Goal: Information Seeking & Learning: Learn about a topic

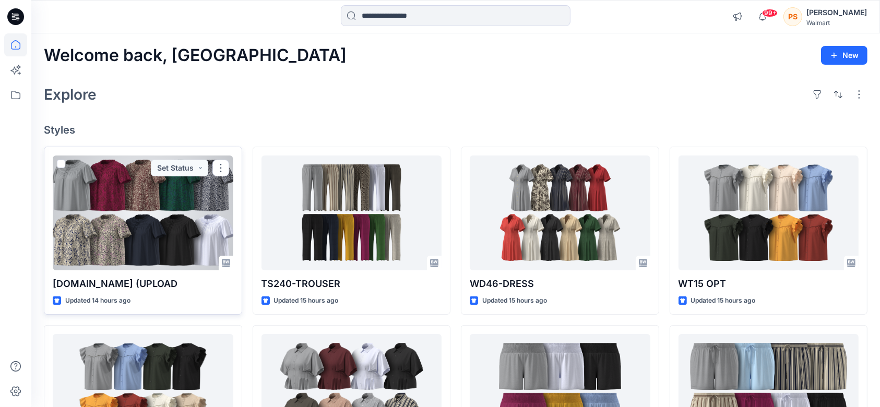
click at [145, 212] on div at bounding box center [143, 213] width 181 height 115
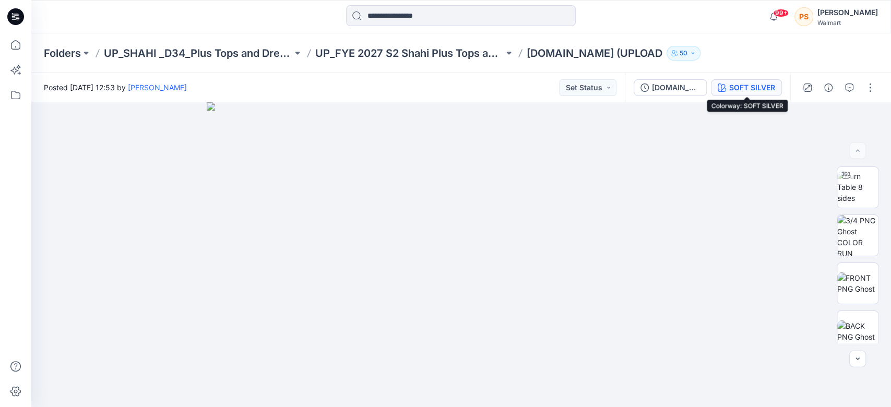
click at [760, 83] on div "SOFT SILVER" at bounding box center [752, 87] width 46 height 11
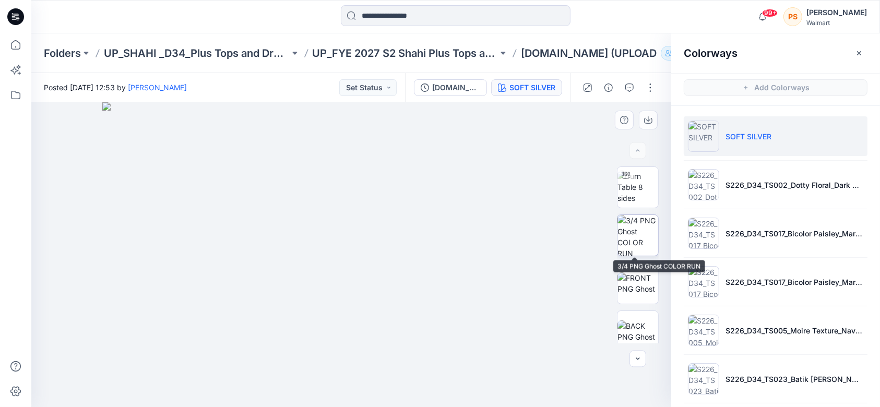
click at [623, 235] on img at bounding box center [637, 235] width 41 height 41
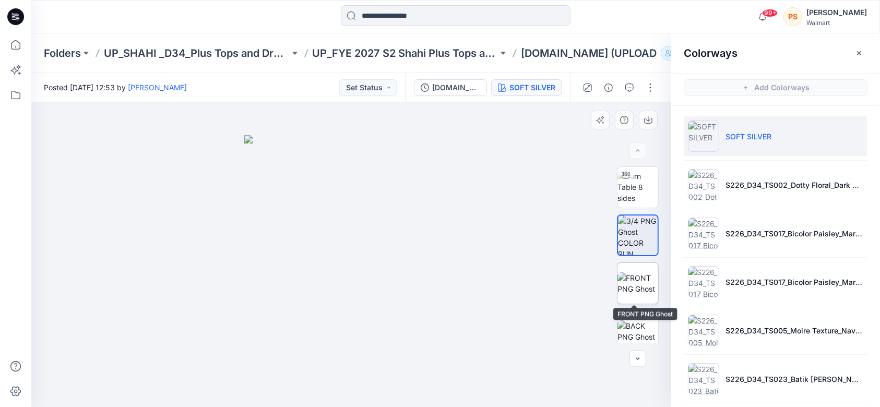
click at [639, 281] on img at bounding box center [637, 283] width 41 height 22
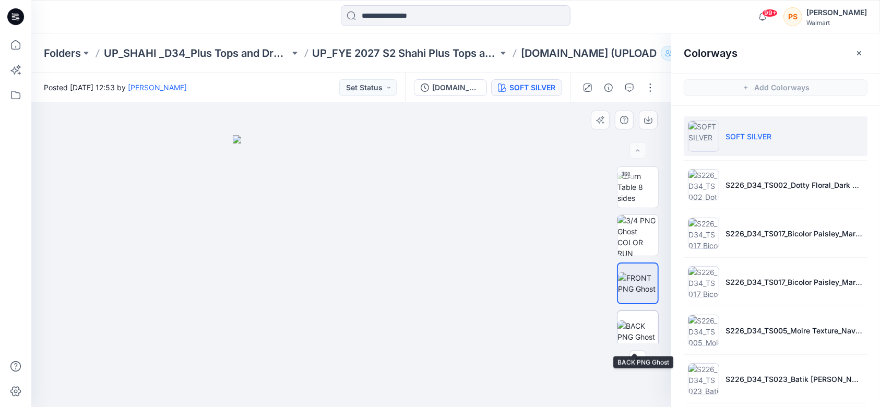
click at [637, 337] on img at bounding box center [637, 331] width 41 height 22
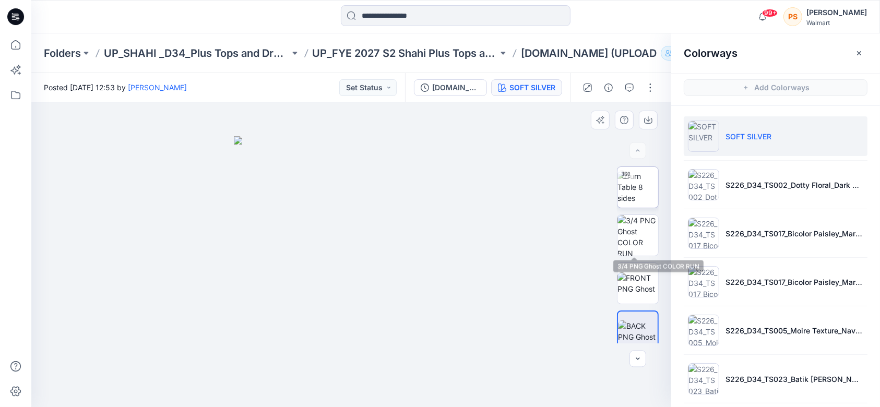
click at [635, 186] on img at bounding box center [637, 187] width 41 height 33
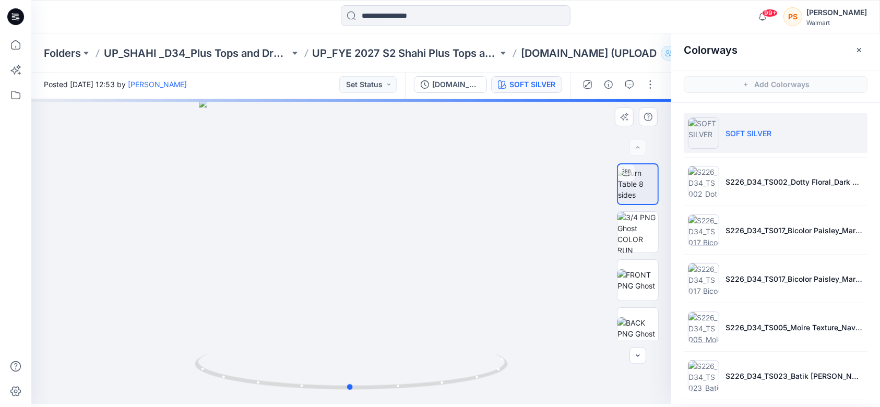
drag, startPoint x: 440, startPoint y: 269, endPoint x: 439, endPoint y: 254, distance: 15.2
click at [439, 254] on div at bounding box center [351, 251] width 640 height 305
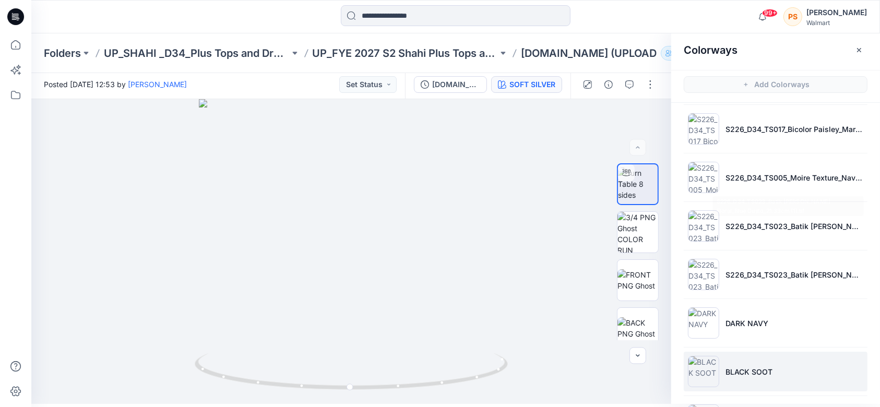
scroll to position [209, 0]
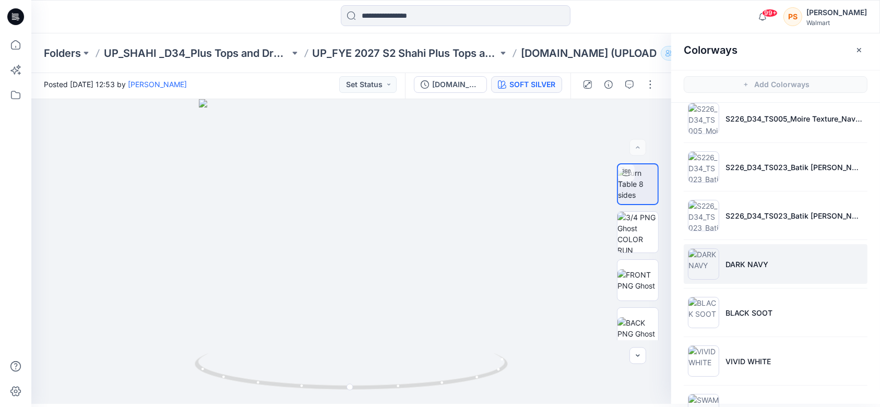
click at [778, 261] on li "DARK NAVY" at bounding box center [776, 264] width 184 height 40
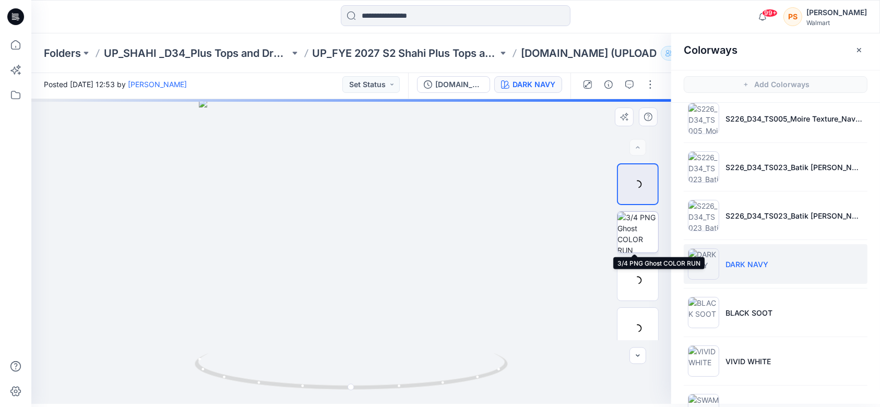
click at [635, 236] on img at bounding box center [637, 232] width 41 height 41
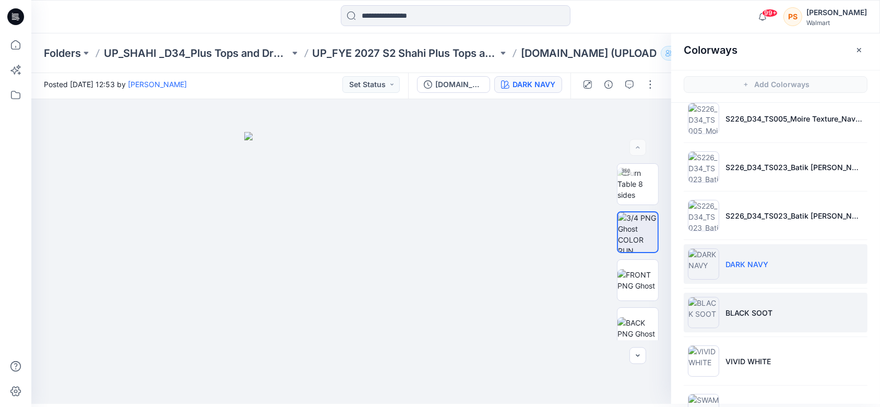
click at [764, 315] on p "BLACK SOOT" at bounding box center [748, 312] width 47 height 11
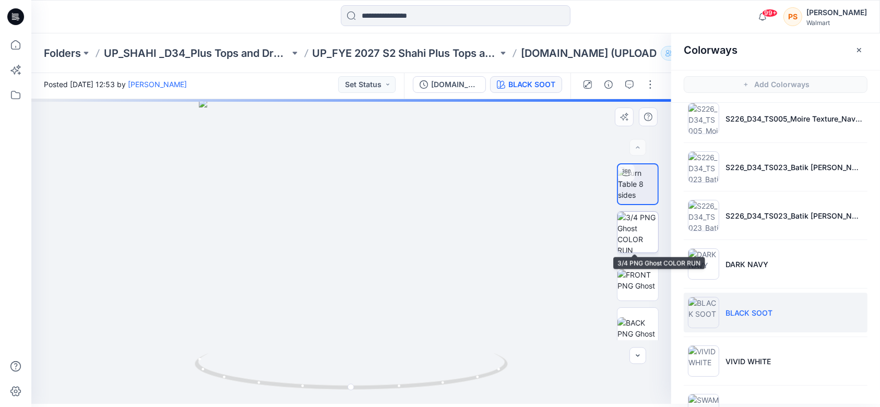
click at [638, 236] on img at bounding box center [637, 232] width 41 height 41
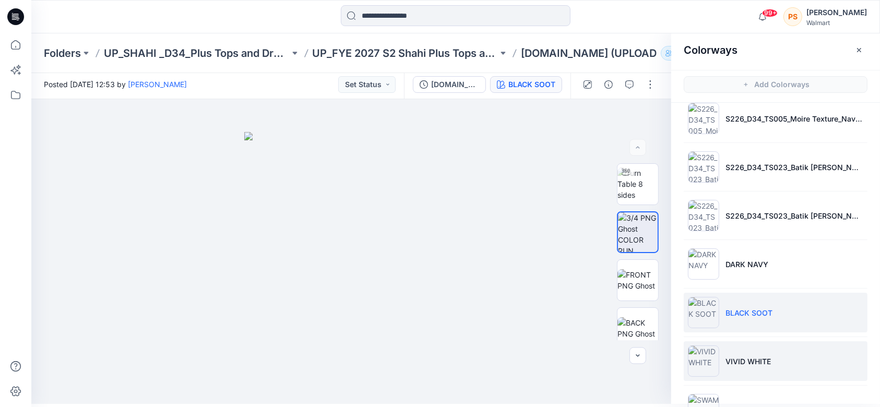
click at [758, 351] on li "VIVID WHITE" at bounding box center [776, 361] width 184 height 40
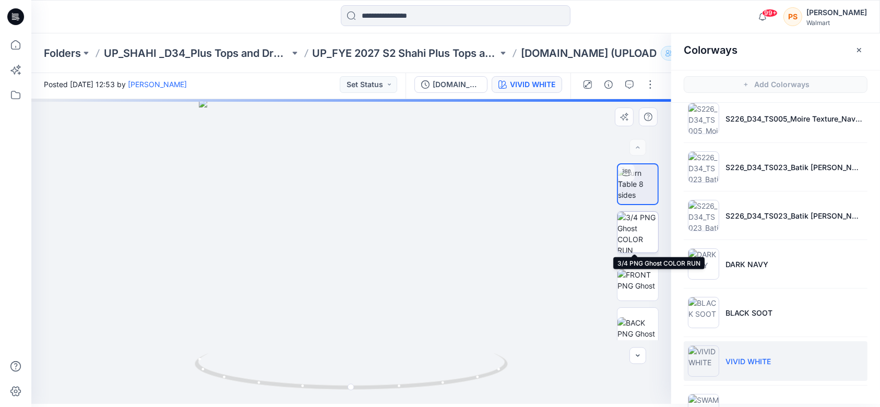
click at [622, 224] on img at bounding box center [637, 232] width 41 height 41
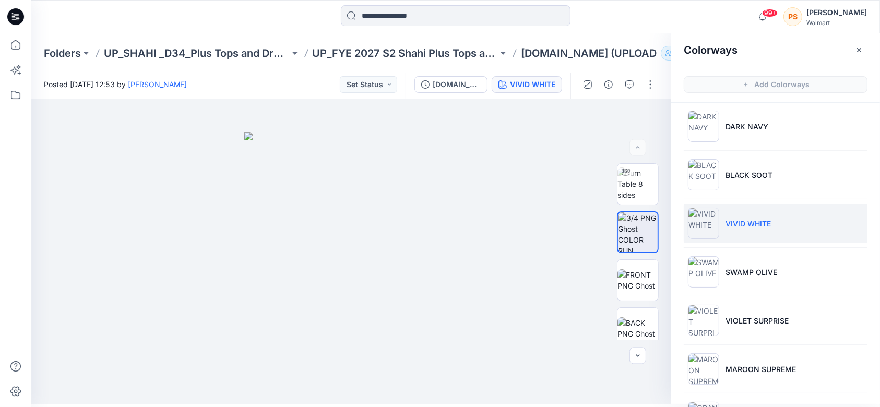
scroll to position [348, 0]
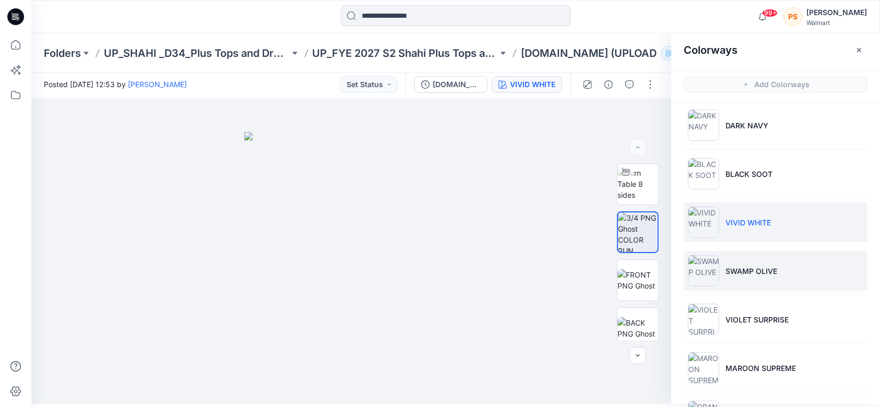
click at [715, 268] on img at bounding box center [703, 270] width 31 height 31
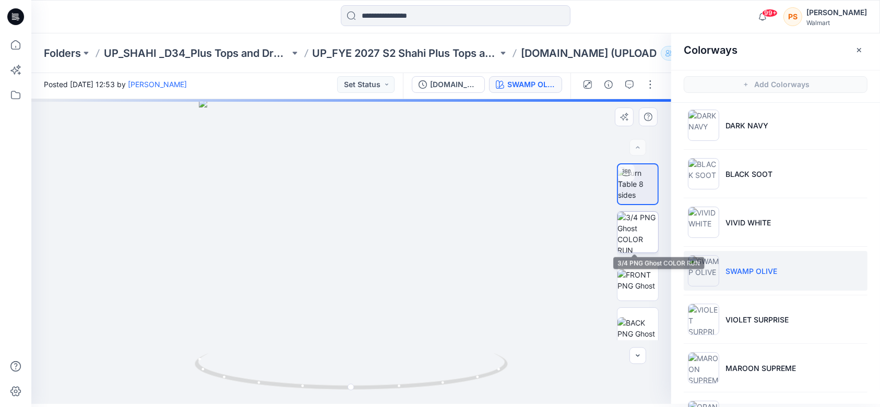
click at [630, 236] on img at bounding box center [637, 232] width 41 height 41
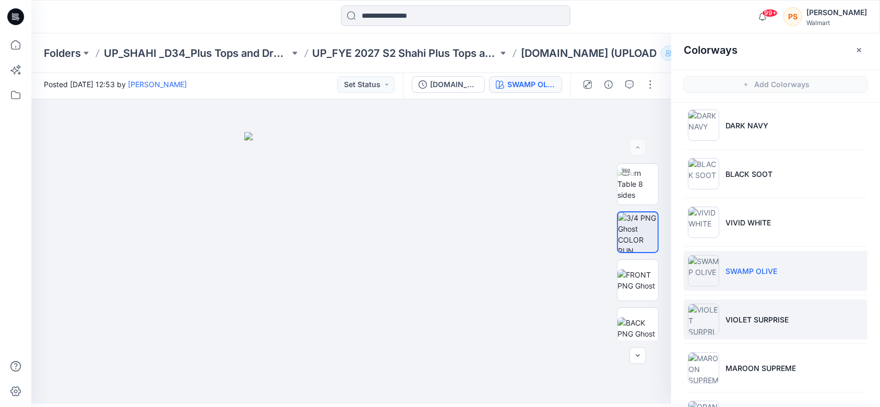
click at [778, 319] on p "VIOLET SURPRISE" at bounding box center [756, 319] width 63 height 11
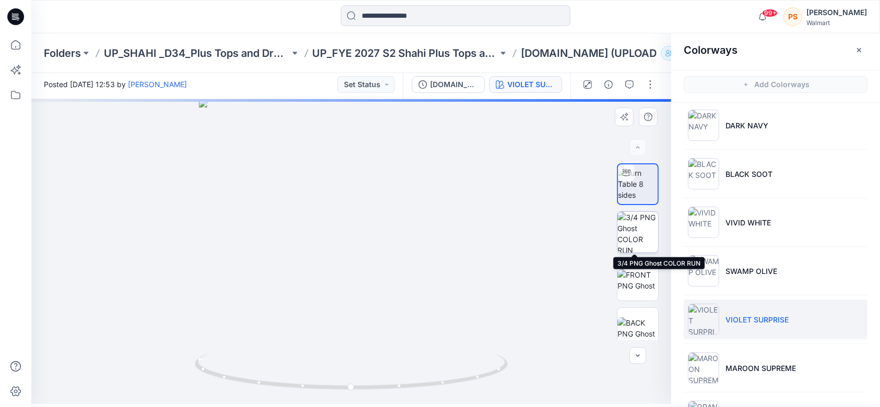
click at [624, 245] on img at bounding box center [637, 232] width 41 height 41
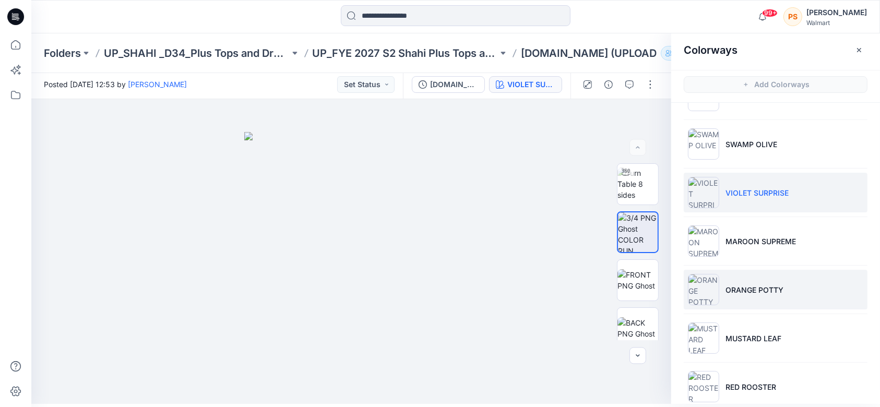
scroll to position [487, 0]
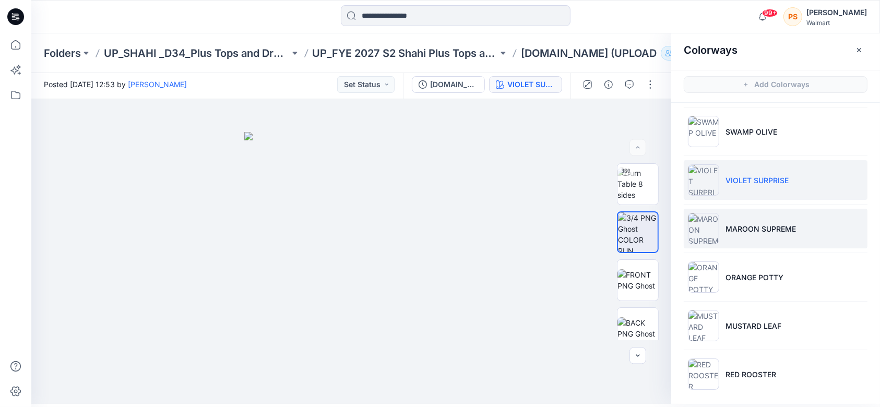
click at [761, 217] on li "MAROON SUPREME" at bounding box center [776, 229] width 184 height 40
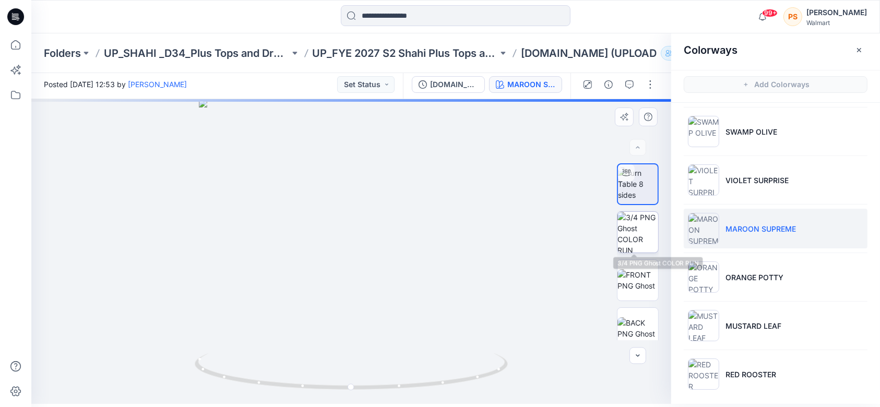
click at [635, 227] on img at bounding box center [637, 232] width 41 height 41
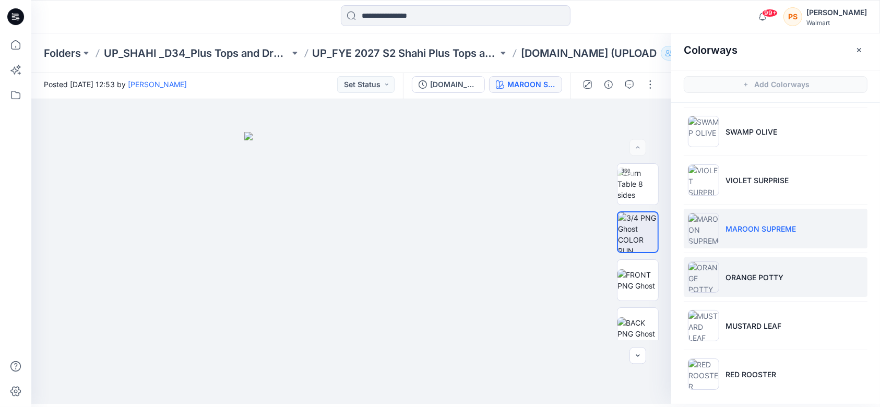
click at [752, 273] on p "ORANGE POTTY" at bounding box center [754, 277] width 58 height 11
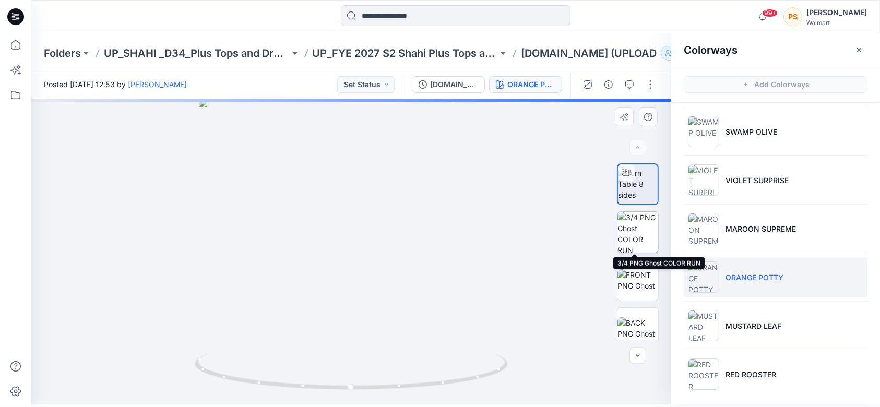
click at [636, 234] on img at bounding box center [637, 232] width 41 height 41
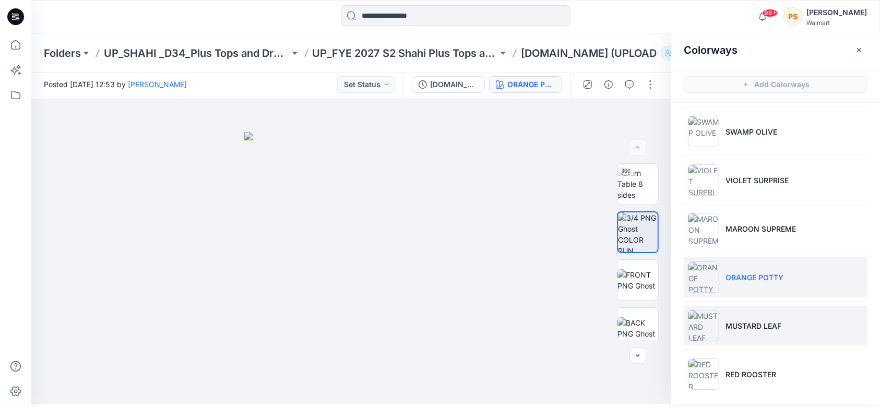
click at [765, 323] on p "MUSTARD LEAF" at bounding box center [753, 325] width 56 height 11
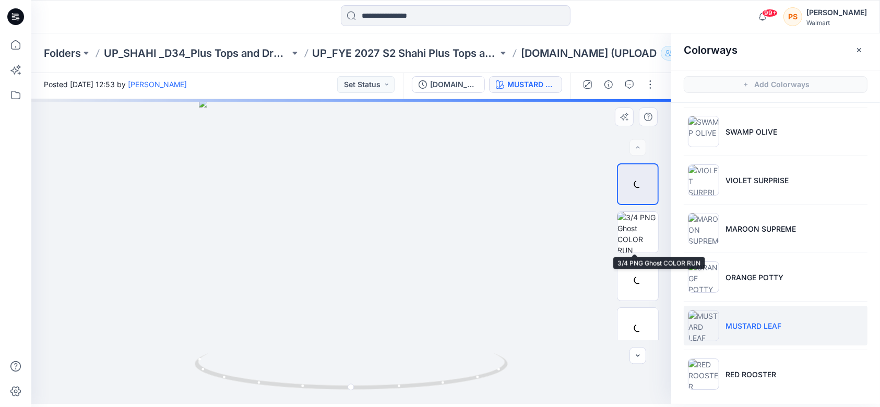
drag, startPoint x: 621, startPoint y: 240, endPoint x: 668, endPoint y: 248, distance: 47.2
click at [621, 239] on img at bounding box center [637, 232] width 41 height 41
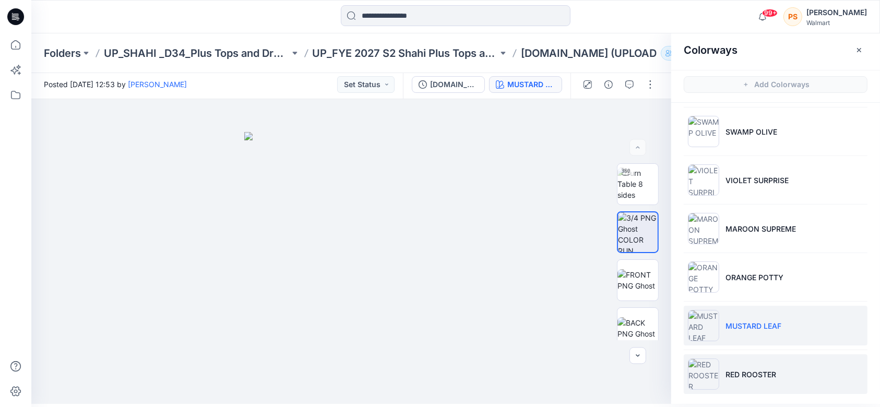
click at [776, 375] on li "RED ROOSTER" at bounding box center [776, 374] width 184 height 40
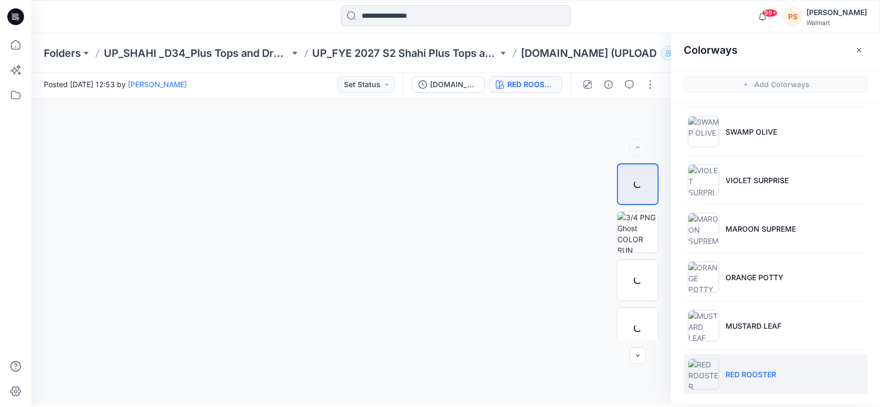
click at [735, 359] on li "RED ROOSTER" at bounding box center [776, 374] width 184 height 40
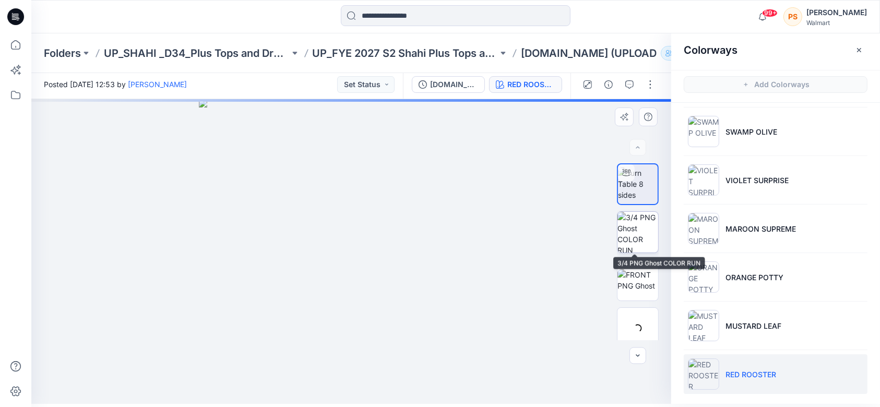
click at [617, 238] on img at bounding box center [637, 232] width 41 height 41
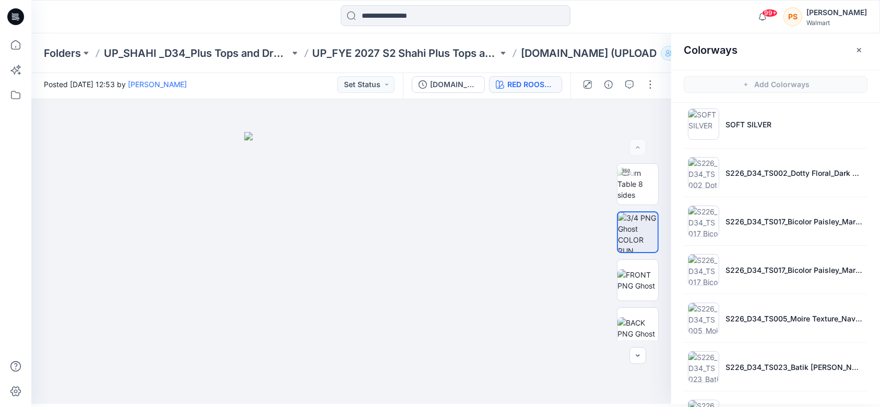
scroll to position [4, 0]
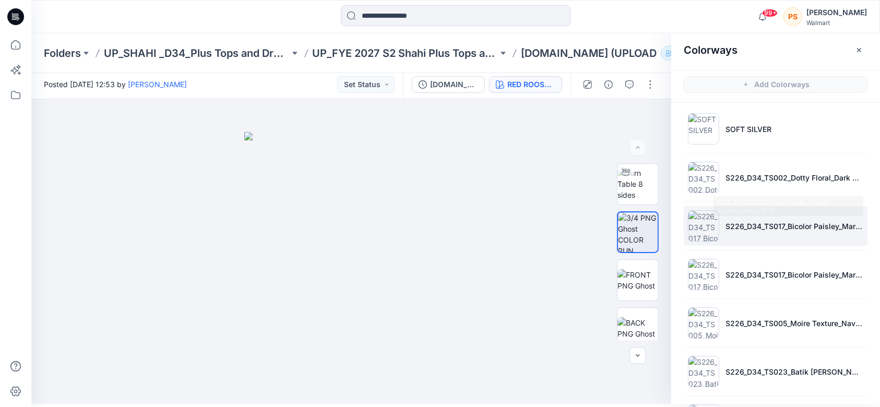
click at [756, 232] on li "S226_D34_TS017_Bicolor Paisley_Maroon Supreme_64cm (1).tif" at bounding box center [776, 226] width 184 height 40
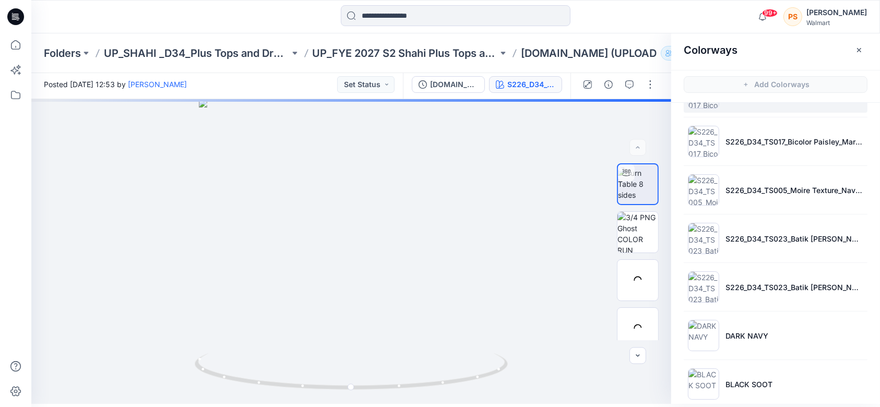
scroll to position [143, 0]
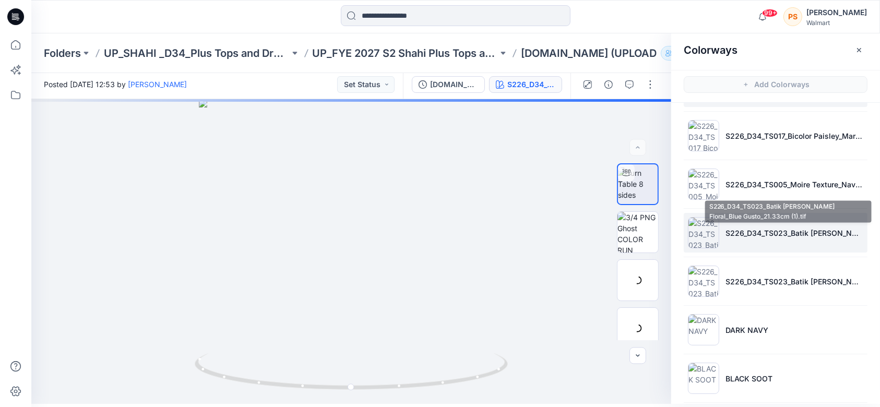
click at [739, 235] on p "S226_D34_TS023_Batik [PERSON_NAME] Floral_Blue Gusto_21.33cm (1).tif" at bounding box center [794, 233] width 138 height 11
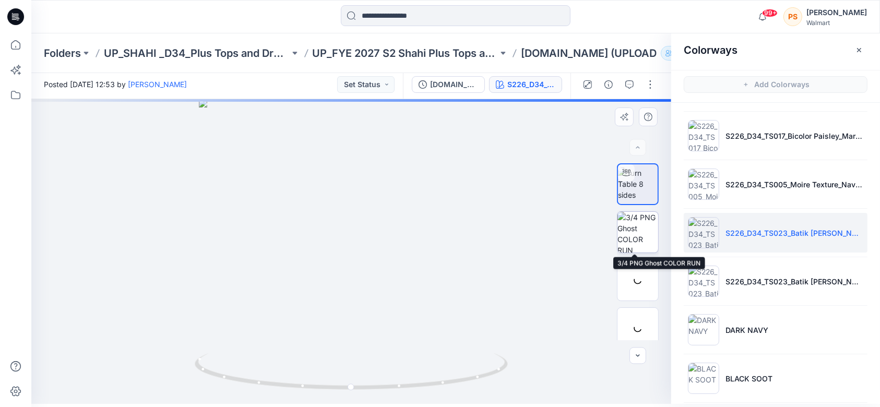
click at [646, 243] on img at bounding box center [637, 232] width 41 height 41
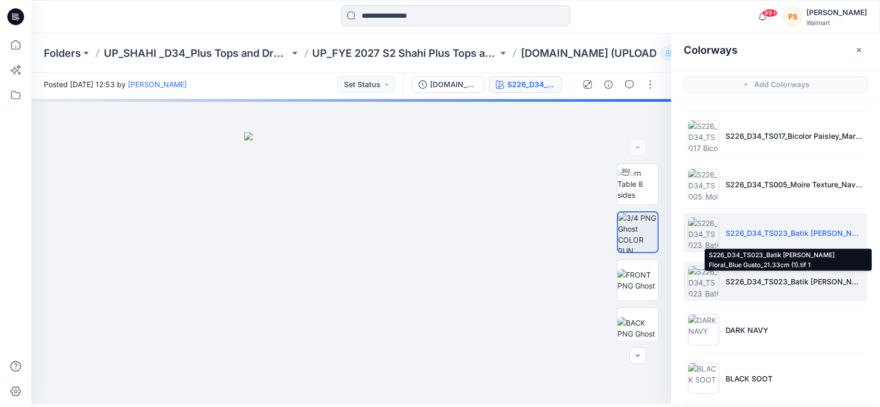
click at [743, 280] on p "S226_D34_TS023_Batik [PERSON_NAME] Floral_Blue Gusto_21.33cm (1).tif 1" at bounding box center [794, 281] width 138 height 11
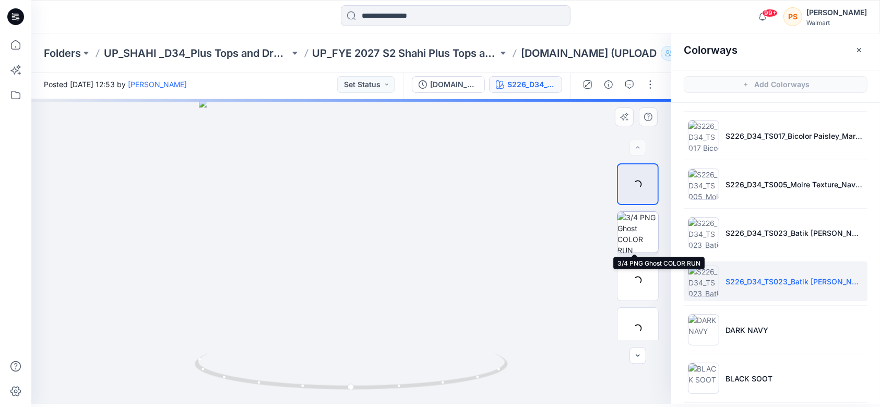
click at [643, 244] on img at bounding box center [637, 232] width 41 height 41
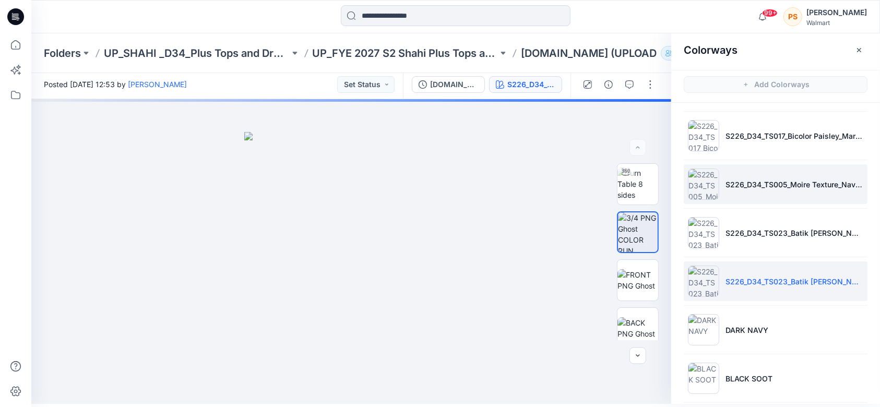
click at [744, 193] on li "S226_D34_TS005_Moire Texture_Navy Sky_9.14cm.tif" at bounding box center [776, 184] width 184 height 40
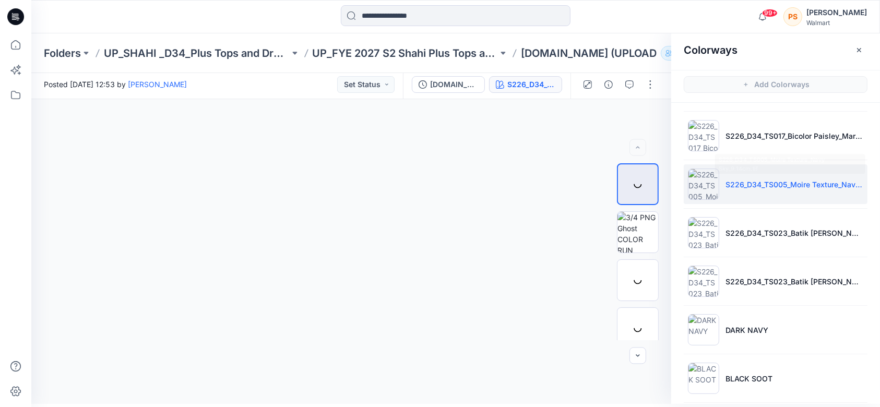
click at [768, 173] on li "S226_D34_TS005_Moire Texture_Navy Sky_9.14cm.tif" at bounding box center [776, 184] width 184 height 40
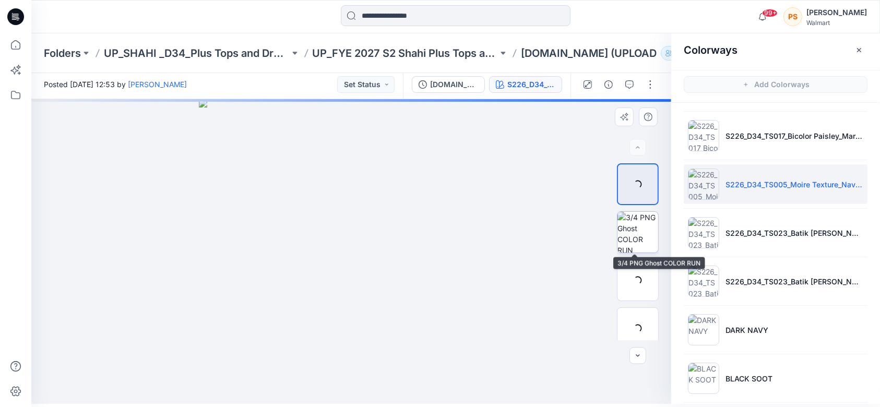
click at [617, 232] on img at bounding box center [637, 232] width 41 height 41
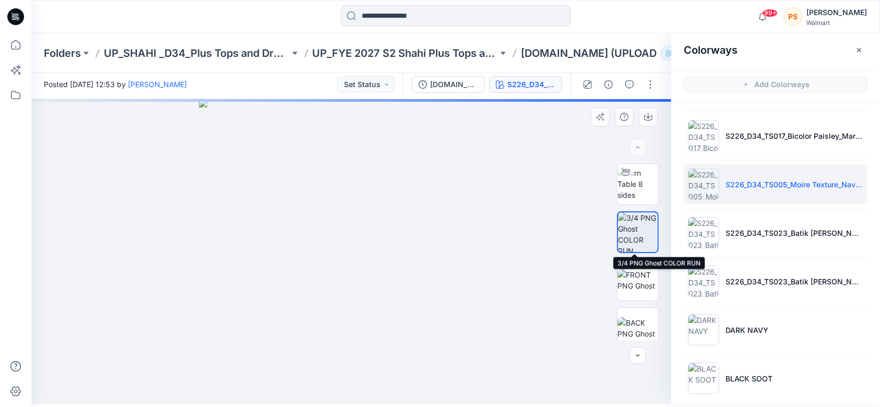
click at [622, 231] on img at bounding box center [638, 232] width 40 height 40
click at [634, 236] on img at bounding box center [638, 232] width 40 height 40
click at [630, 234] on img at bounding box center [638, 232] width 40 height 40
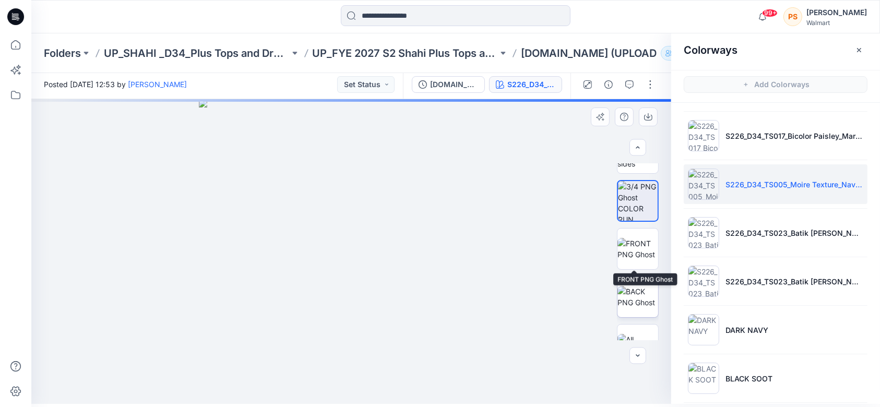
scroll to position [56, 0]
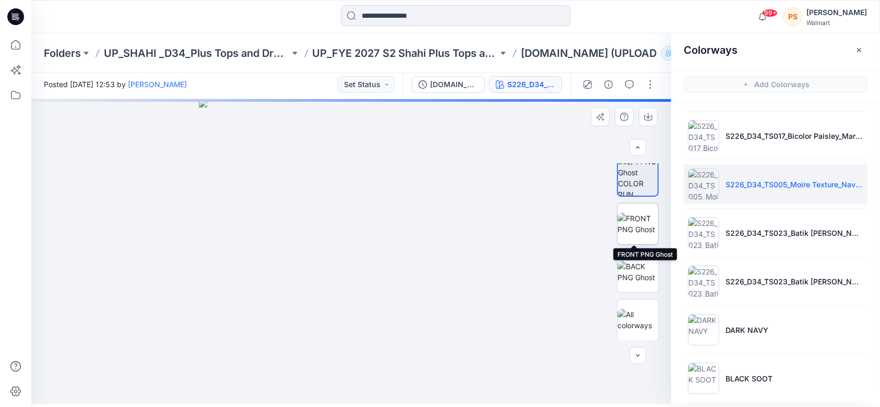
click at [635, 226] on img at bounding box center [637, 224] width 41 height 22
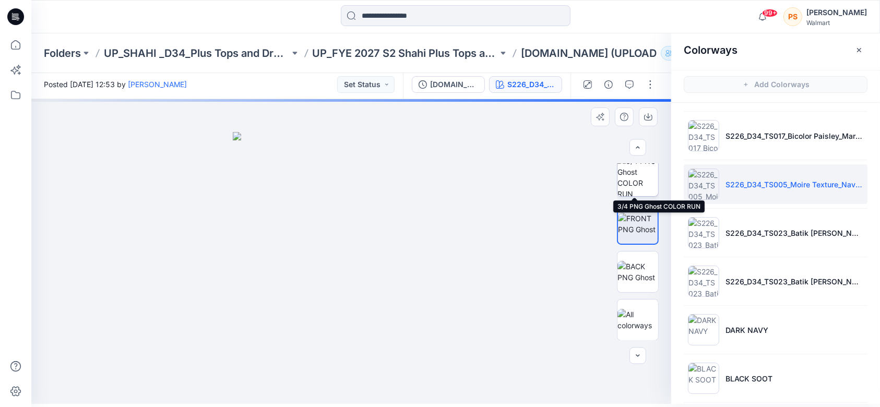
click at [631, 178] on img at bounding box center [637, 176] width 41 height 41
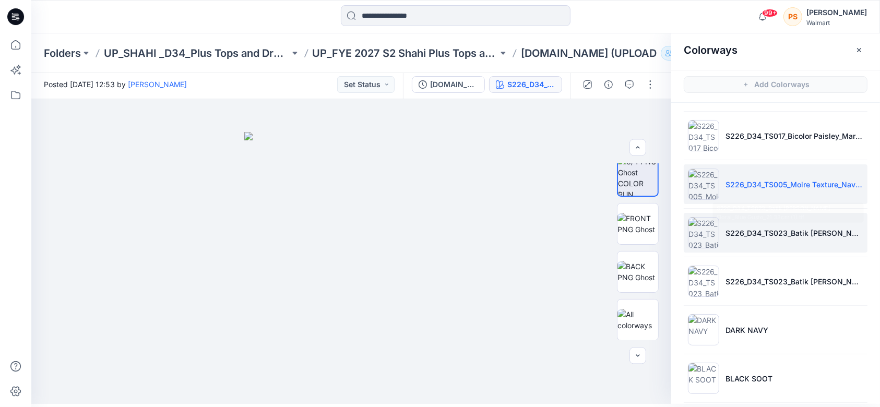
click at [791, 232] on p "S226_D34_TS023_Batik [PERSON_NAME] Floral_Blue Gusto_21.33cm (1).tif" at bounding box center [794, 233] width 138 height 11
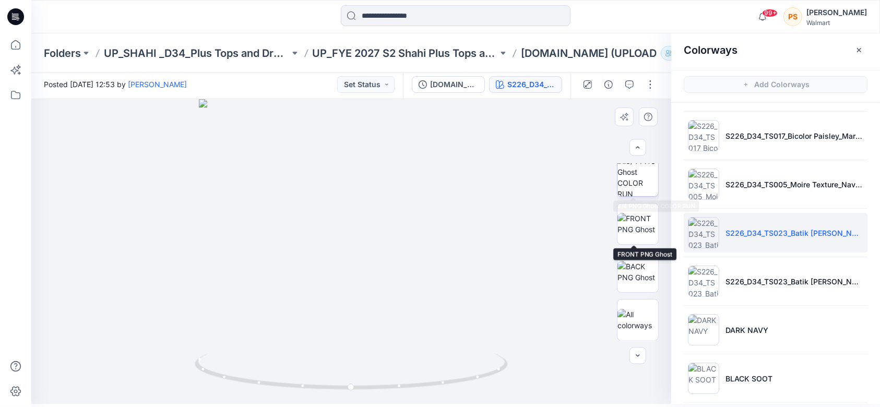
click at [628, 168] on img at bounding box center [637, 176] width 41 height 41
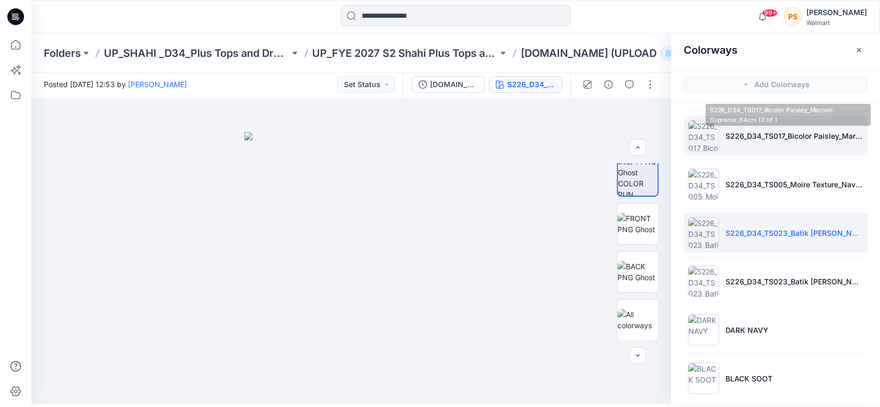
drag, startPoint x: 758, startPoint y: 132, endPoint x: 890, endPoint y: 147, distance: 132.4
click at [758, 132] on p "S226_D34_TS017_Bicolor Paisley_Maroon Supreme_64cm (1).tif 1" at bounding box center [794, 135] width 138 height 11
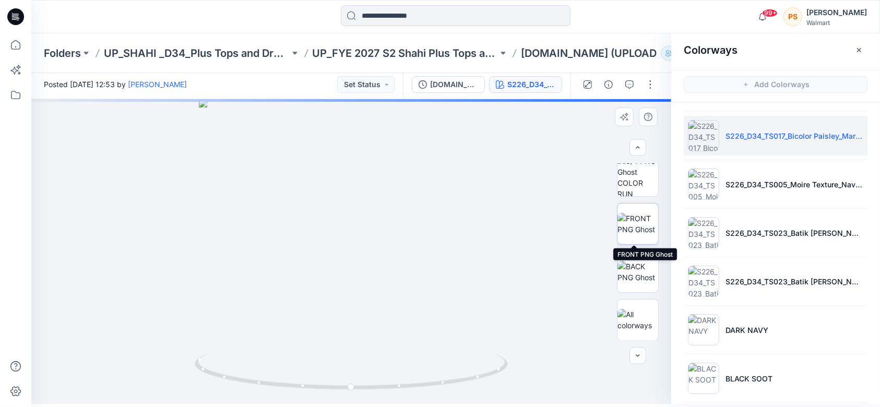
click at [644, 220] on img at bounding box center [637, 224] width 41 height 22
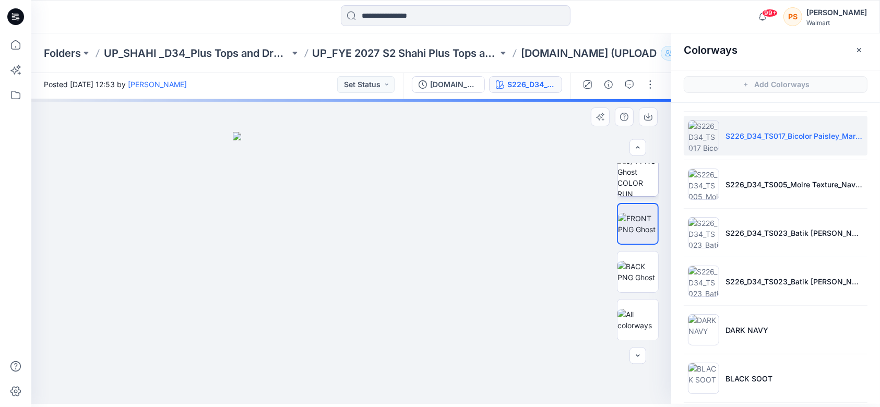
click at [638, 183] on img at bounding box center [637, 176] width 41 height 41
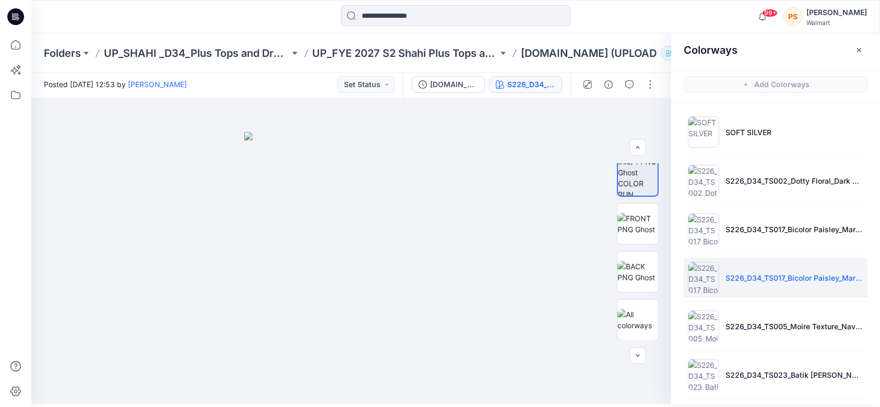
scroll to position [0, 0]
click at [747, 220] on li "S226_D34_TS017_Bicolor Paisley_Maroon Supreme_64cm (1).tif" at bounding box center [776, 230] width 184 height 40
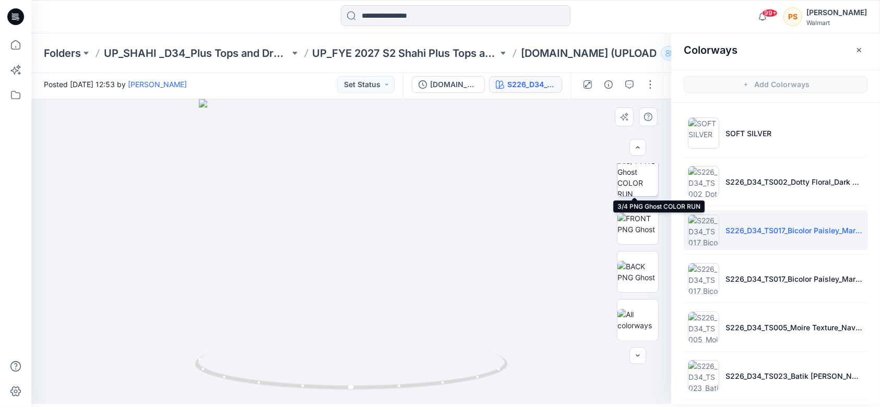
click at [635, 188] on img at bounding box center [637, 176] width 41 height 41
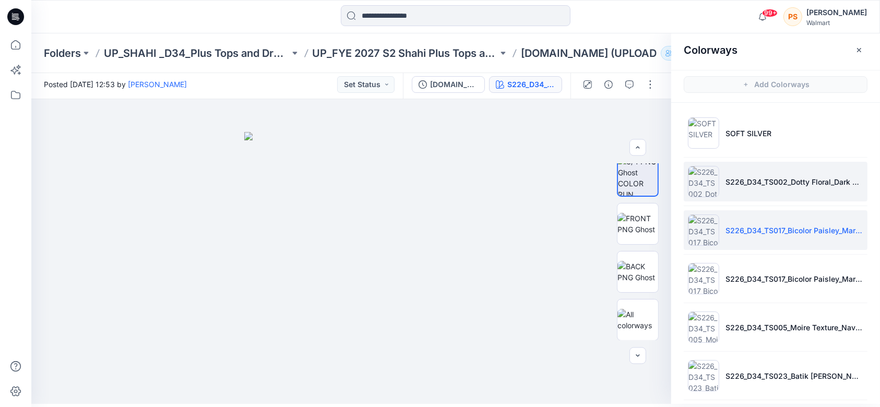
click at [730, 194] on li "S226_D34_TS002_Dotty Floral_Dark Azalea_21.33cm.tif" at bounding box center [776, 182] width 184 height 40
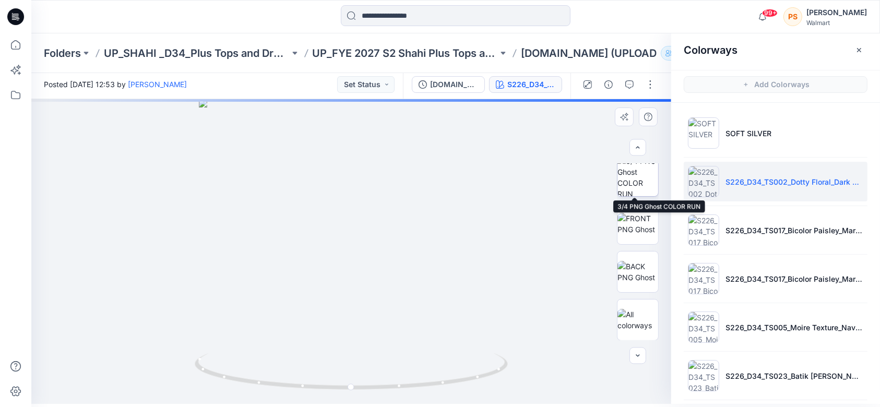
click at [650, 186] on img at bounding box center [637, 176] width 41 height 41
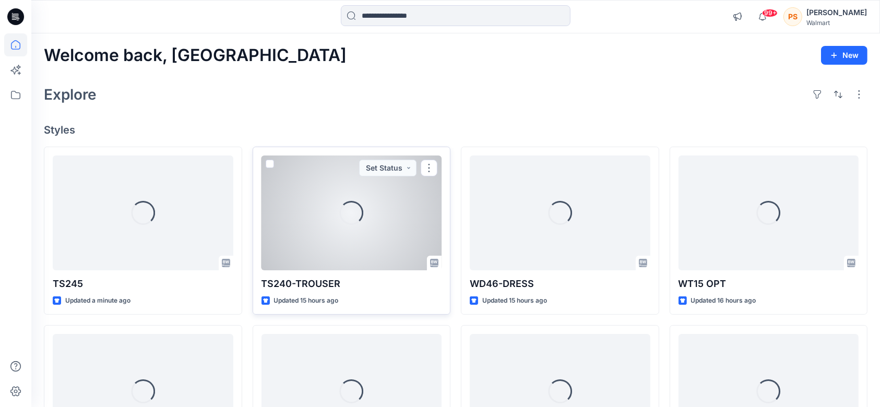
click at [328, 243] on div "Loading..." at bounding box center [351, 213] width 181 height 115
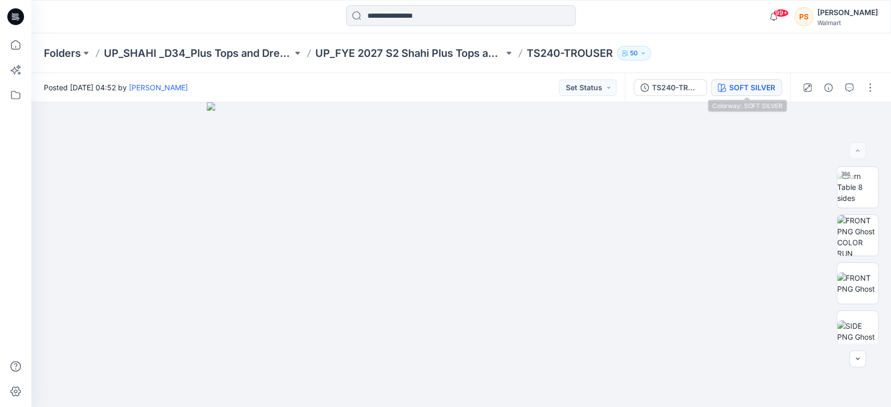
click at [757, 86] on div "SOFT SILVER" at bounding box center [752, 87] width 46 height 11
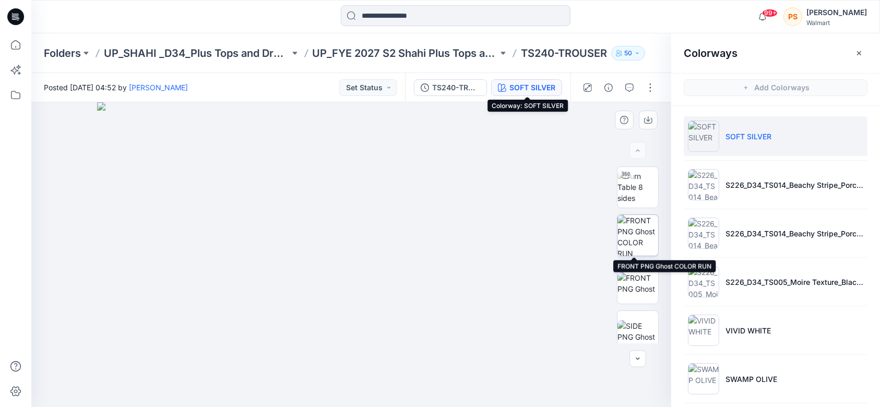
click at [646, 228] on img at bounding box center [637, 235] width 41 height 41
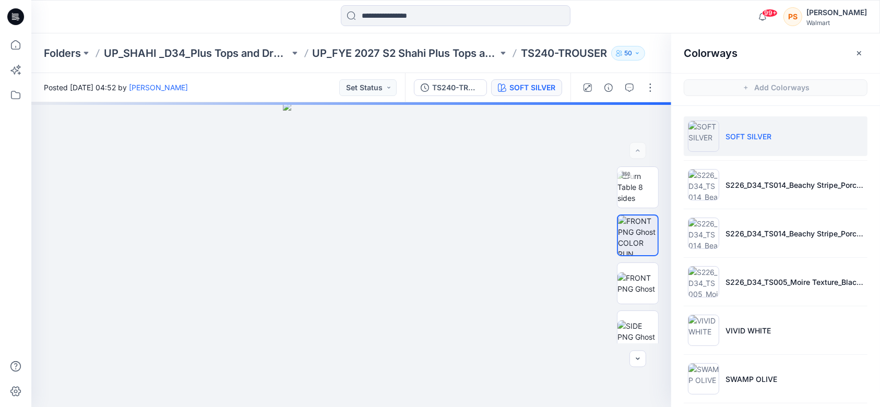
scroll to position [3, 0]
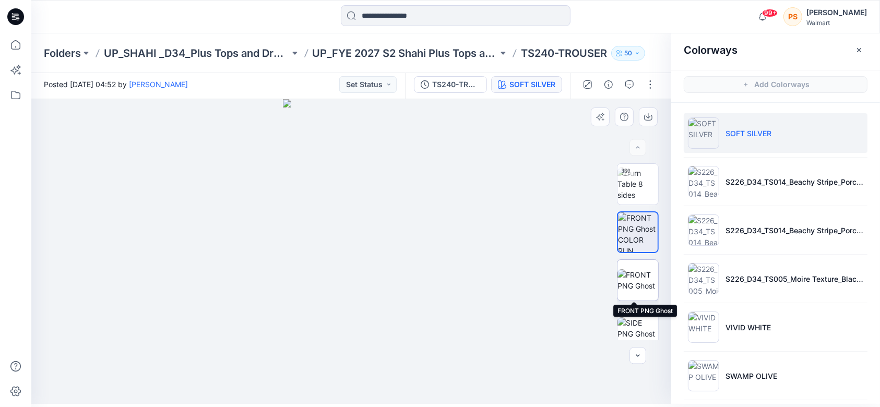
click at [636, 282] on img at bounding box center [637, 280] width 41 height 22
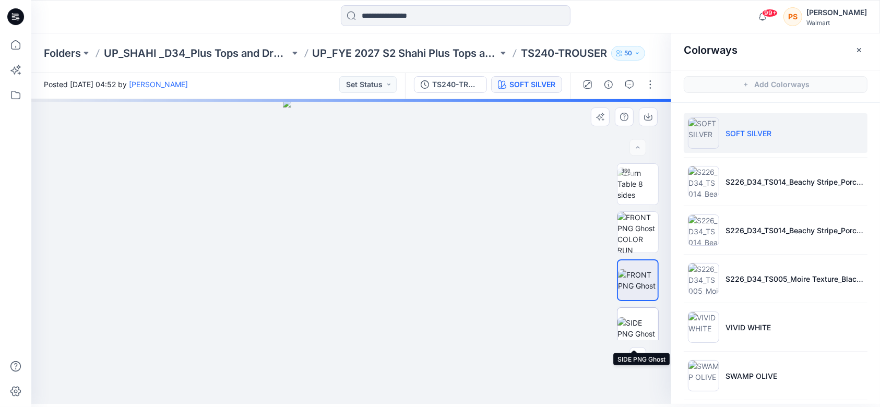
click at [636, 319] on img at bounding box center [637, 328] width 41 height 22
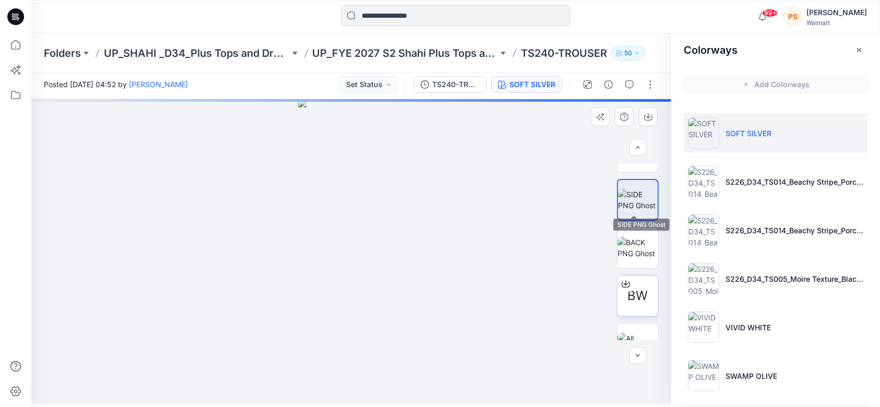
scroll to position [139, 0]
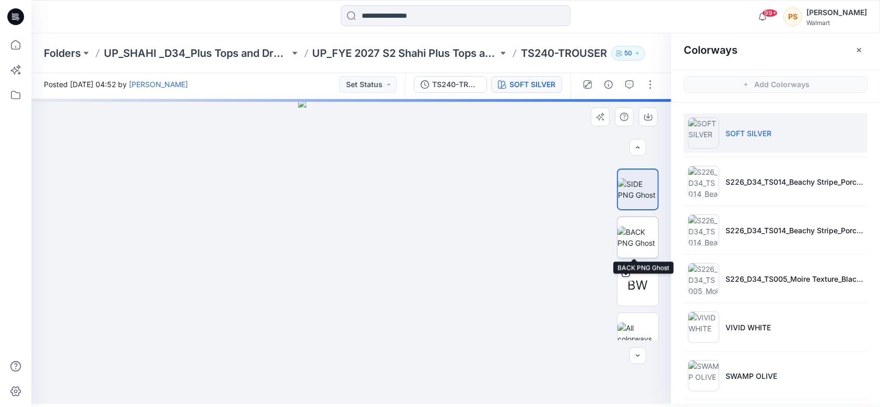
click at [636, 242] on img at bounding box center [637, 238] width 41 height 22
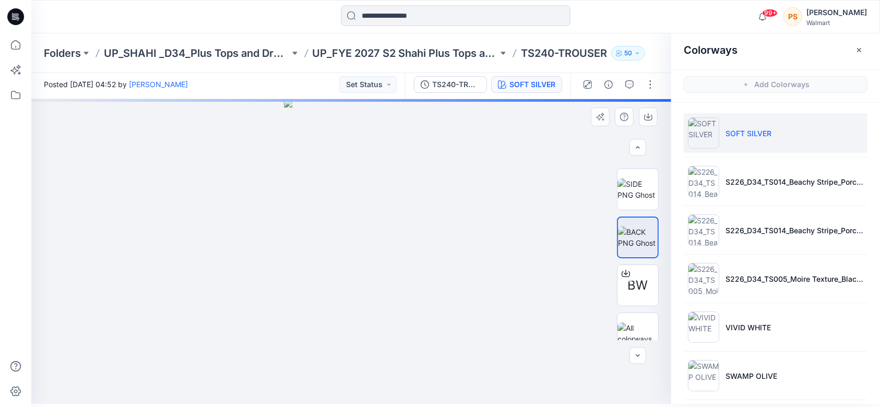
click at [530, 232] on div at bounding box center [351, 251] width 640 height 305
click at [627, 16] on div at bounding box center [455, 16] width 424 height 23
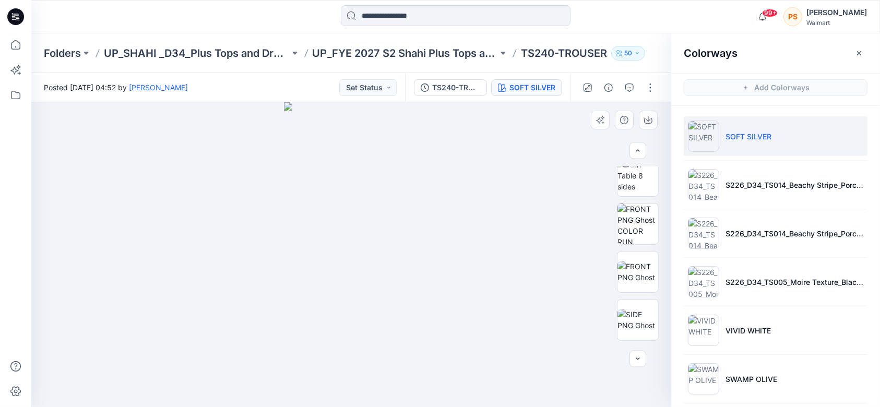
scroll to position [0, 0]
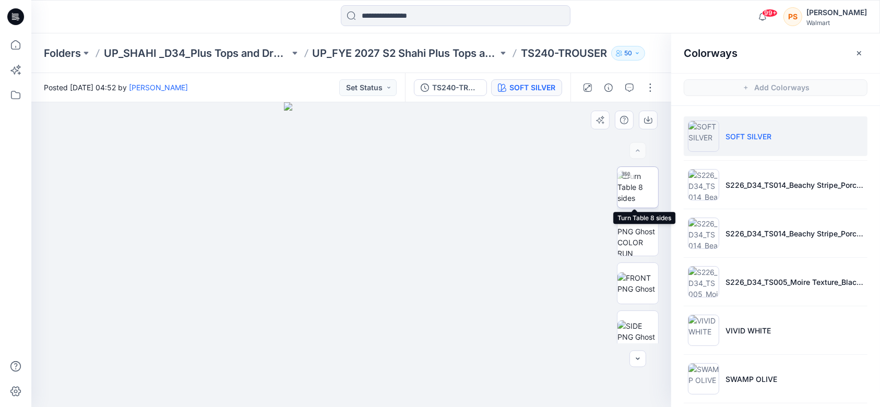
click at [635, 190] on img at bounding box center [637, 187] width 41 height 33
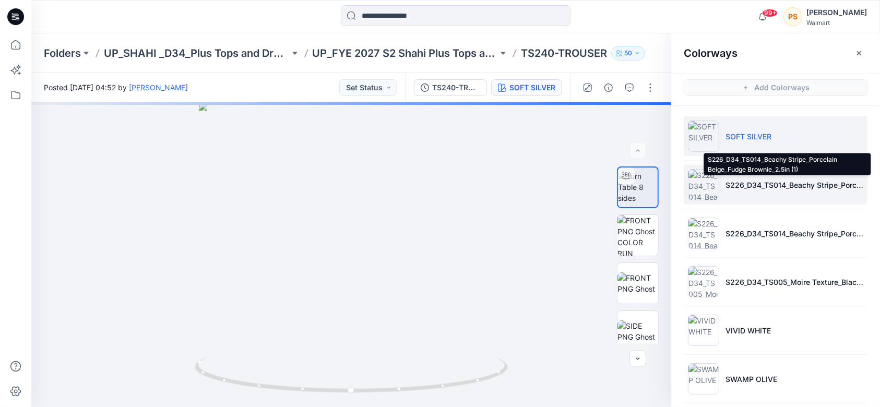
click at [752, 188] on p "S226_D34_TS014_Beachy Stripe_Porcelain Beige_Fudge Brownie_2.5in (1)" at bounding box center [794, 185] width 138 height 11
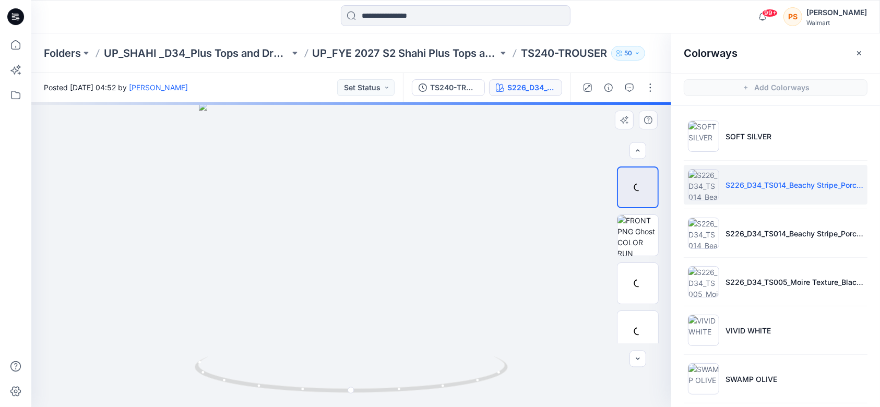
scroll to position [53, 0]
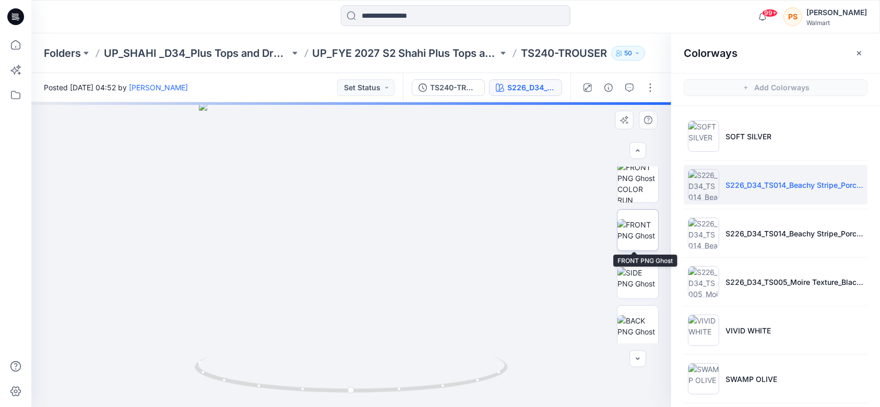
click at [635, 234] on img at bounding box center [637, 230] width 41 height 22
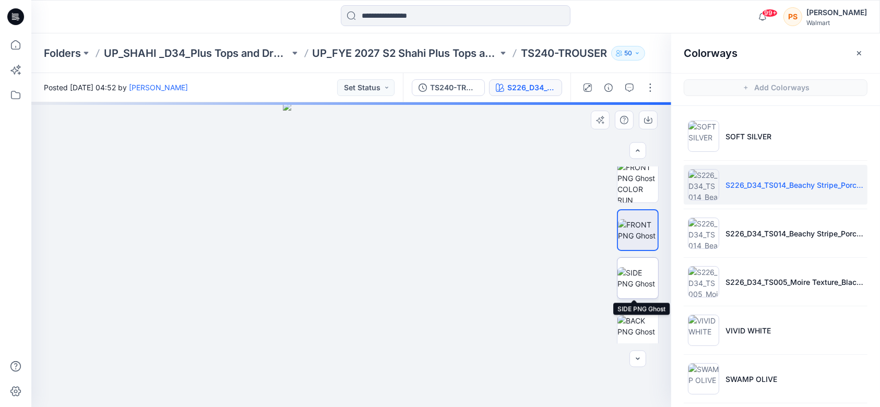
click at [640, 268] on img at bounding box center [637, 278] width 41 height 22
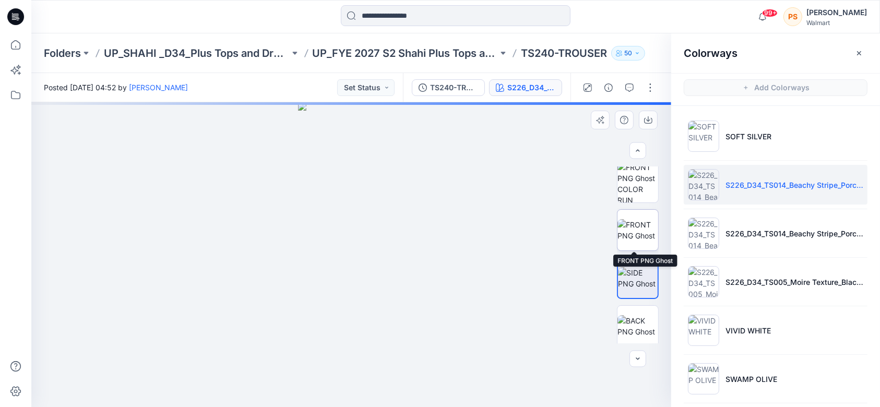
click at [644, 219] on img at bounding box center [637, 230] width 41 height 22
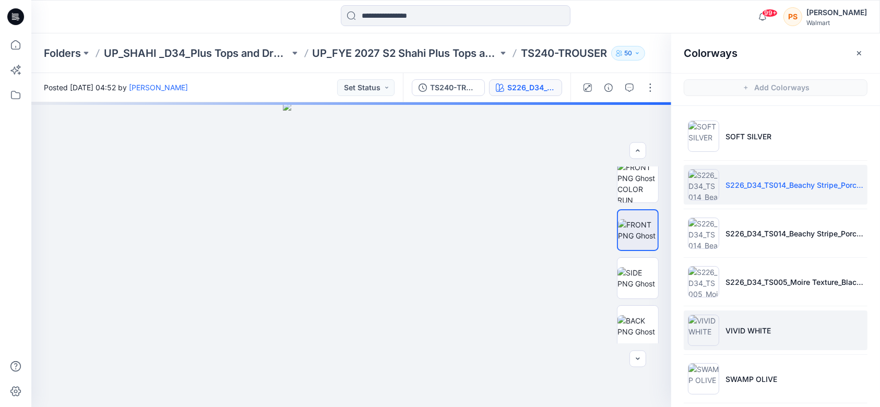
click at [781, 336] on li "VIVID WHITE" at bounding box center [776, 331] width 184 height 40
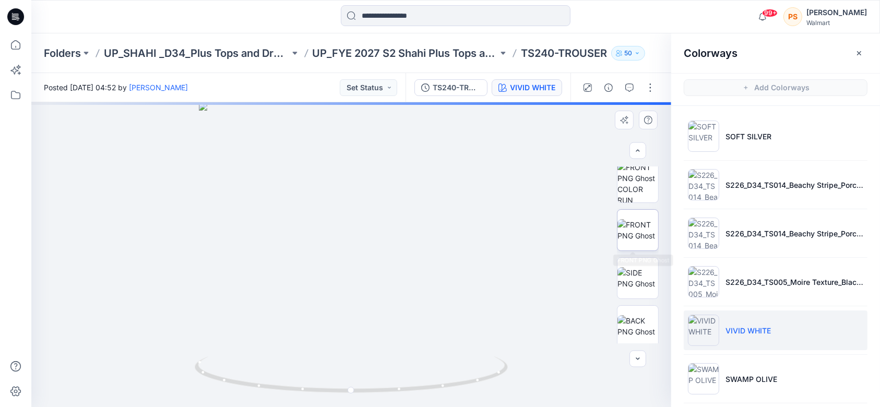
click at [629, 234] on img at bounding box center [637, 230] width 41 height 22
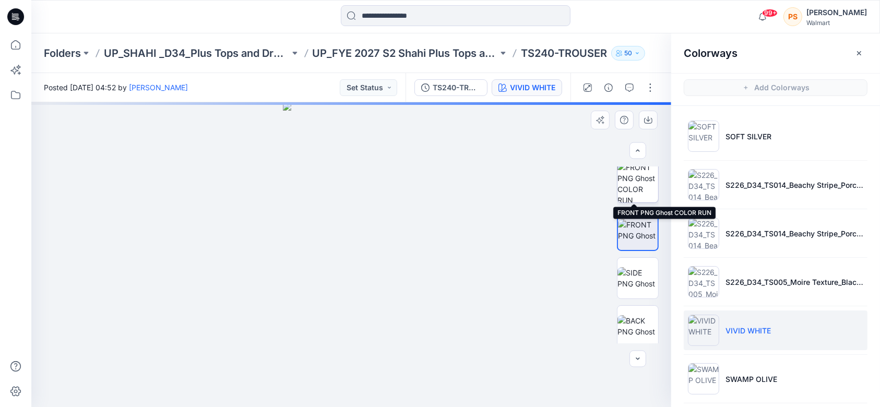
click at [635, 192] on img at bounding box center [637, 182] width 41 height 41
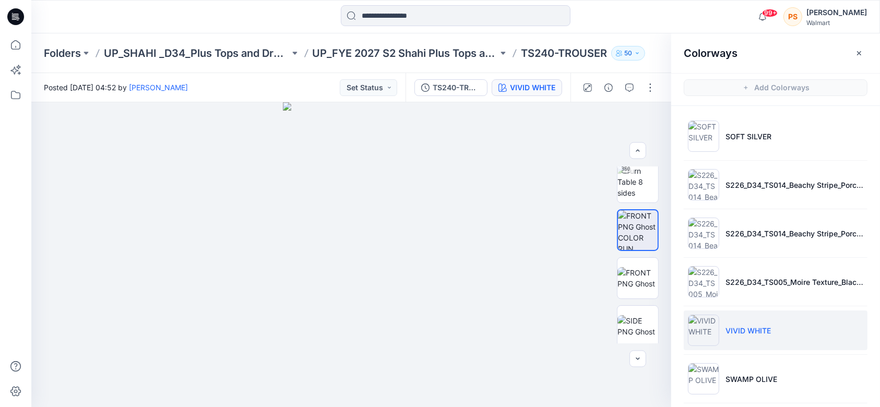
scroll to position [3, 0]
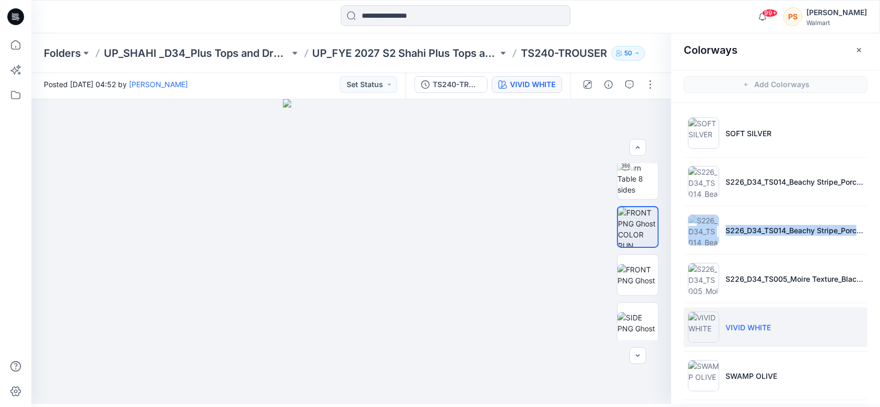
drag, startPoint x: 877, startPoint y: 188, endPoint x: 878, endPoint y: 232, distance: 43.9
click at [878, 232] on div "SOFT SILVER S226_D34_TS014_Beachy Stripe_Porcelain Beige_Fudge Brownie_2.5in (1…" at bounding box center [775, 255] width 209 height 304
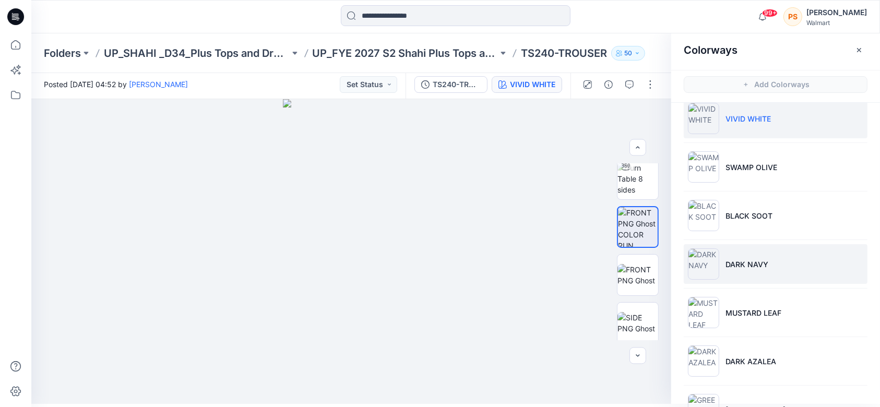
scroll to position [297, 0]
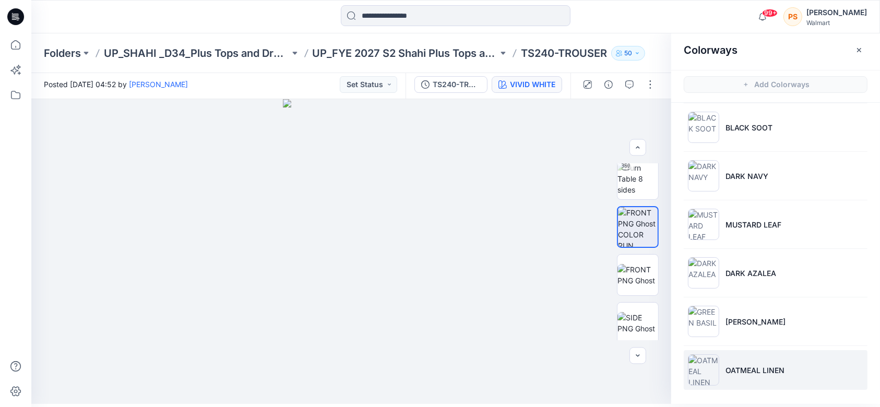
click at [763, 375] on li "OATMEAL LINEN" at bounding box center [776, 370] width 184 height 40
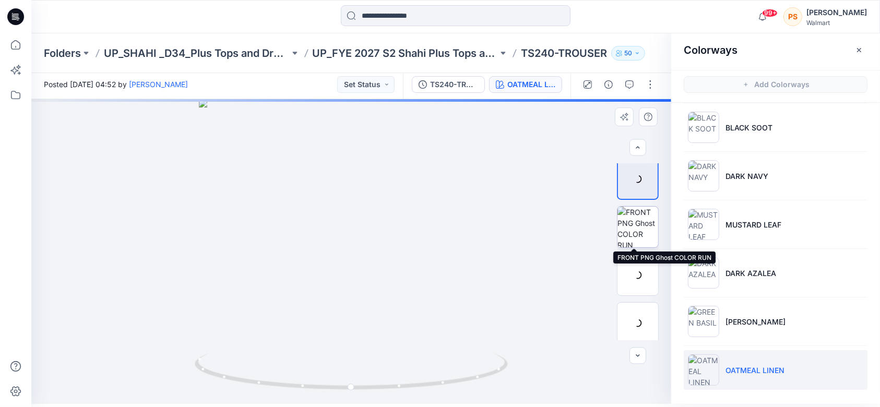
click at [634, 228] on img at bounding box center [637, 227] width 41 height 41
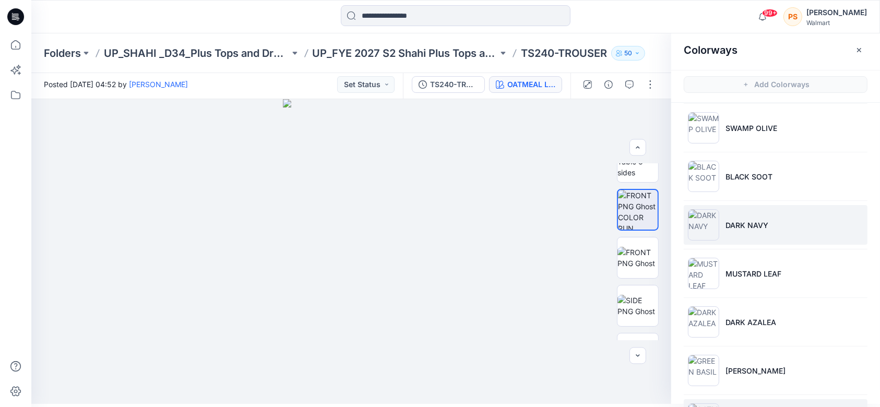
scroll to position [228, 0]
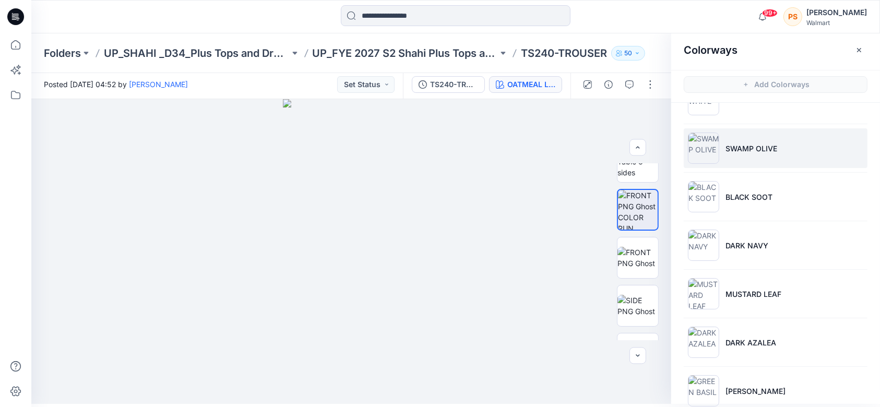
click at [760, 144] on p "SWAMP OLIVE" at bounding box center [751, 148] width 52 height 11
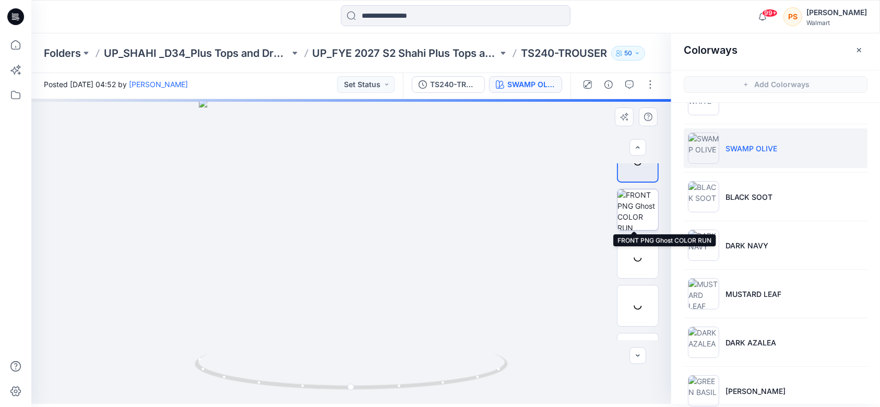
click at [633, 205] on img at bounding box center [637, 209] width 41 height 41
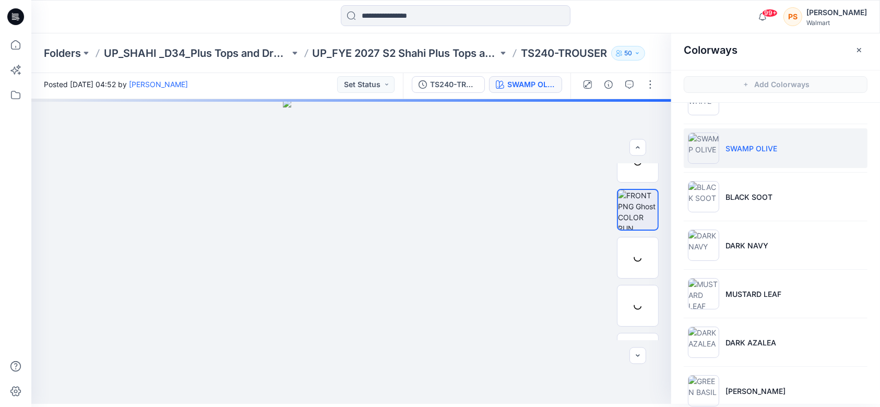
click at [638, 51] on icon "button" at bounding box center [637, 53] width 6 height 6
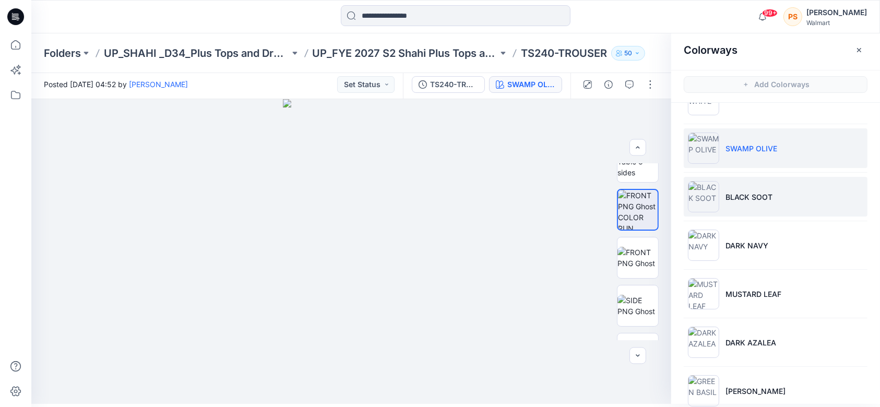
click at [765, 184] on li "BLACK SOOT" at bounding box center [776, 197] width 184 height 40
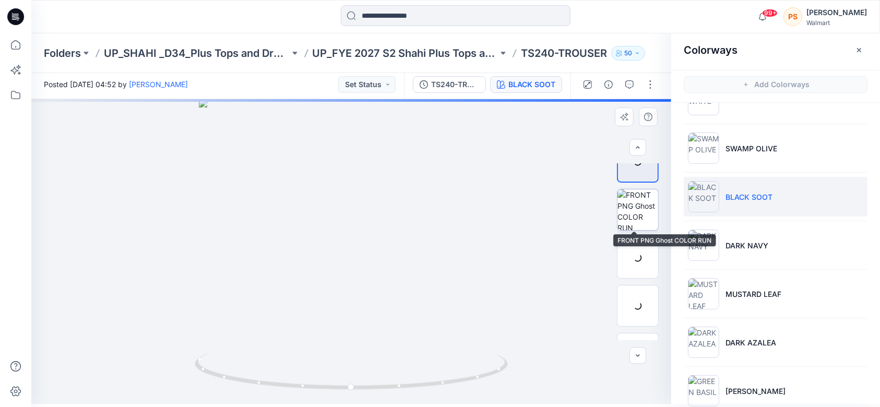
click at [635, 206] on img at bounding box center [637, 209] width 41 height 41
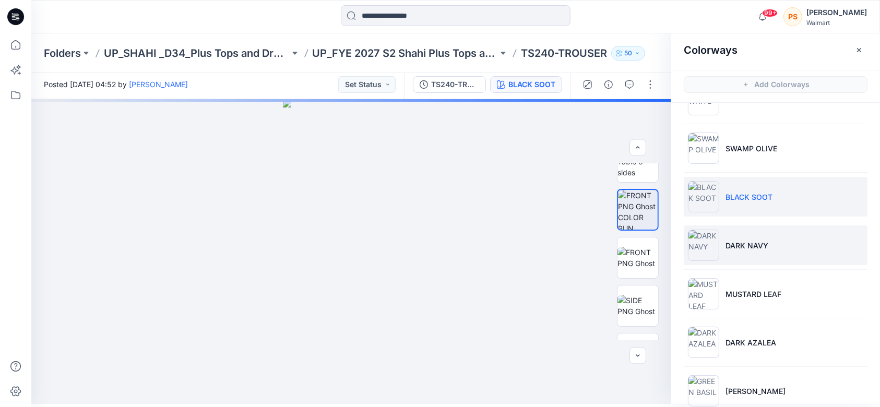
click at [759, 263] on li "DARK NAVY" at bounding box center [776, 245] width 184 height 40
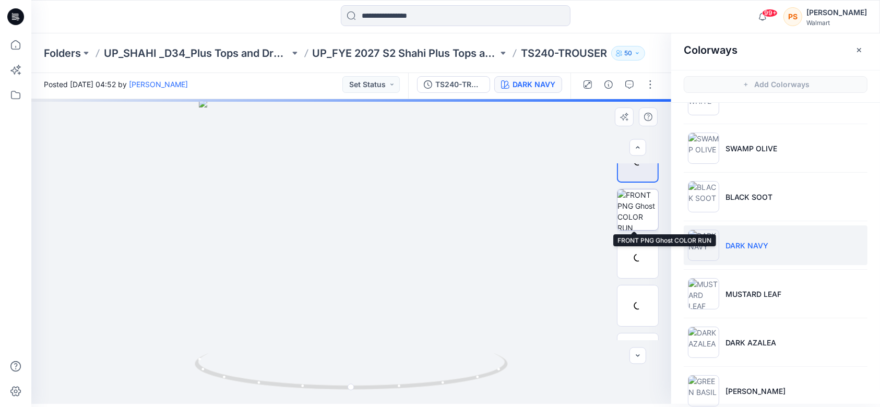
click at [634, 212] on img at bounding box center [637, 209] width 41 height 41
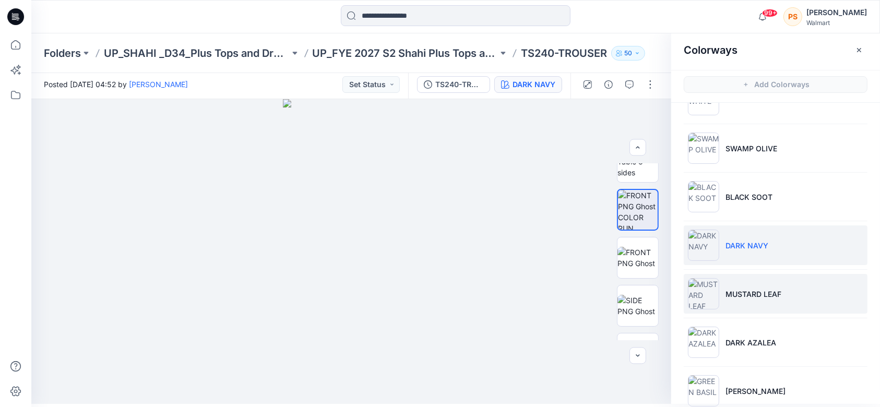
click at [766, 292] on p "MUSTARD LEAF" at bounding box center [753, 294] width 56 height 11
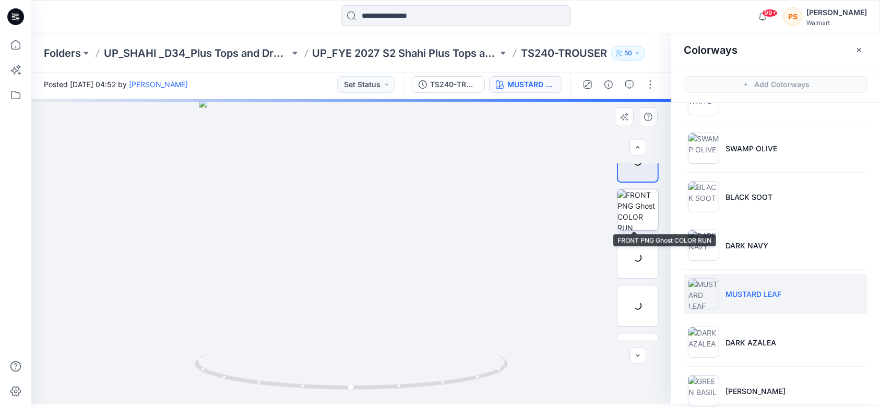
click at [635, 211] on img at bounding box center [637, 209] width 41 height 41
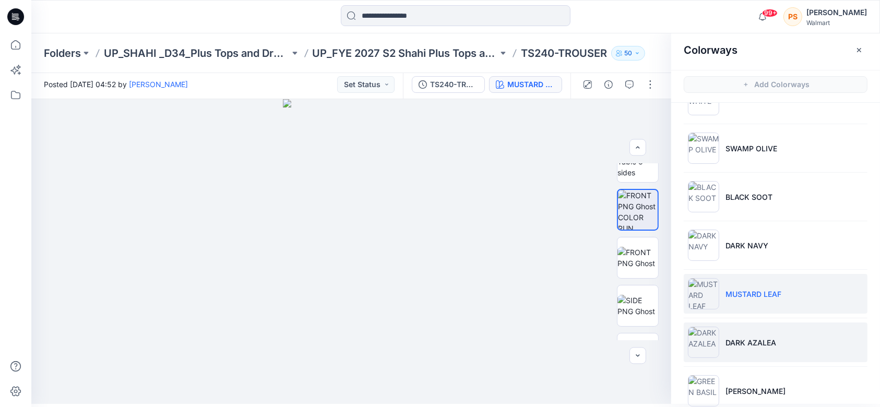
click at [761, 340] on p "DARK AZALEA" at bounding box center [750, 342] width 51 height 11
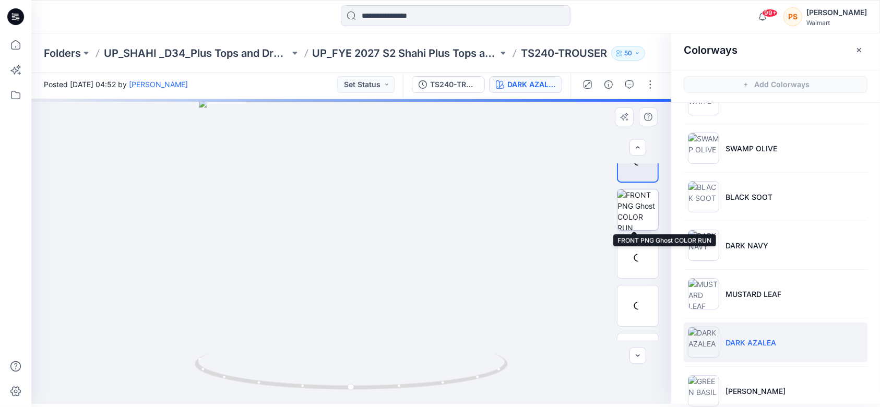
click at [639, 219] on img at bounding box center [637, 209] width 41 height 41
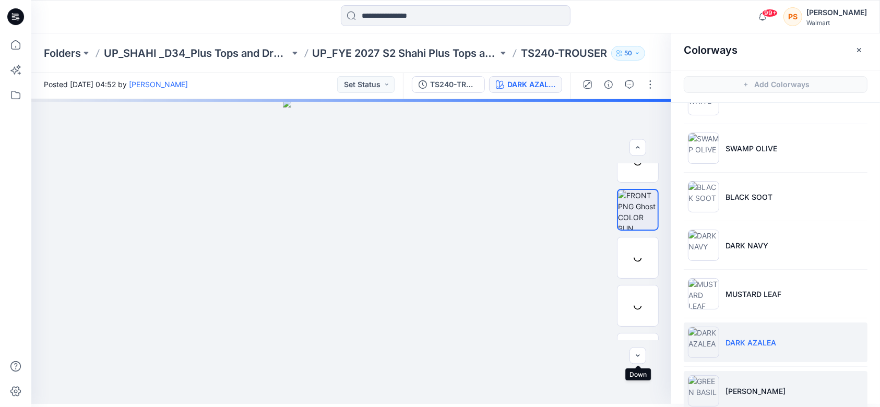
click at [762, 387] on p "[PERSON_NAME]" at bounding box center [755, 391] width 60 height 11
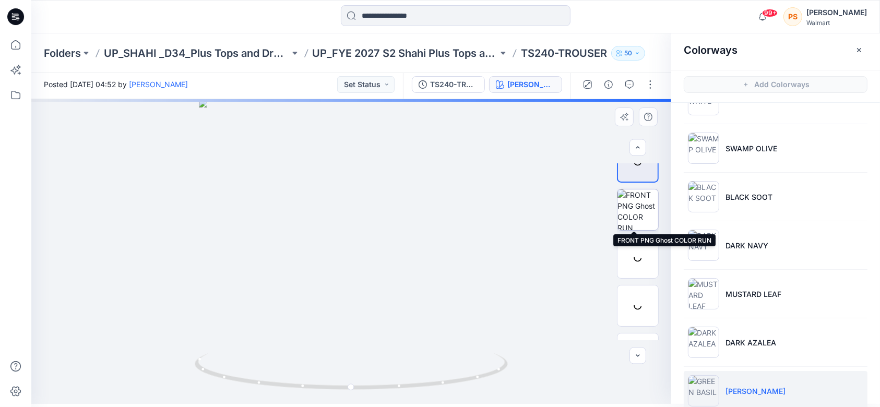
click at [641, 205] on img at bounding box center [637, 209] width 41 height 41
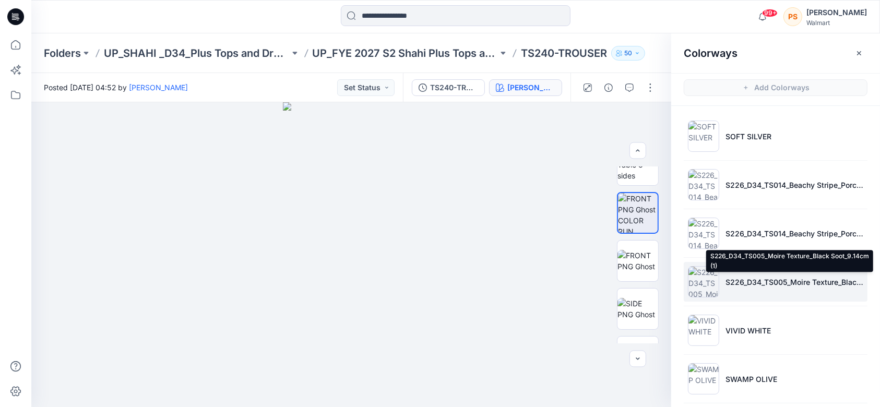
scroll to position [3, 0]
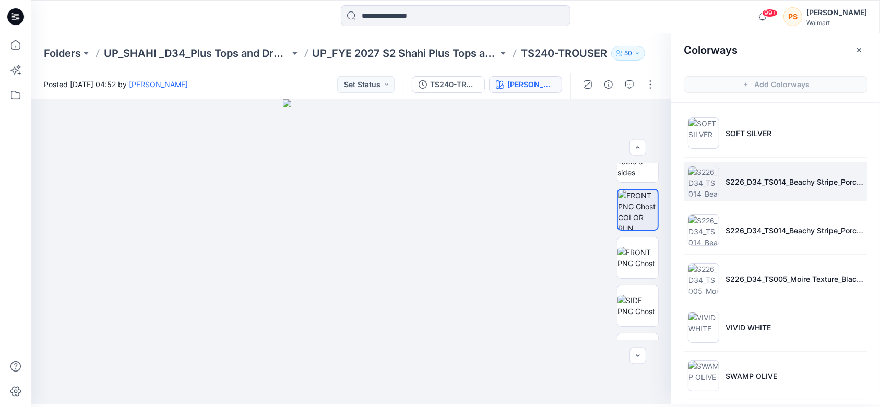
click at [760, 183] on p "S226_D34_TS014_Beachy Stripe_Porcelain Beige_Fudge Brownie_2.5in (1)" at bounding box center [794, 181] width 138 height 11
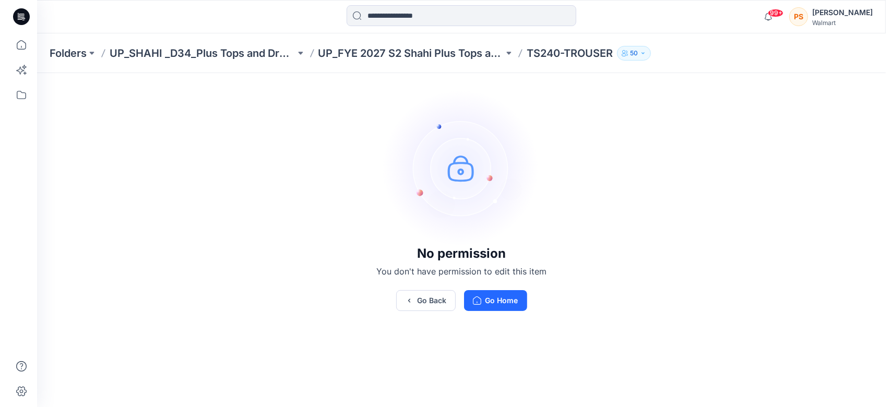
scroll to position [0, 0]
click at [509, 298] on button "Go Home" at bounding box center [494, 300] width 63 height 21
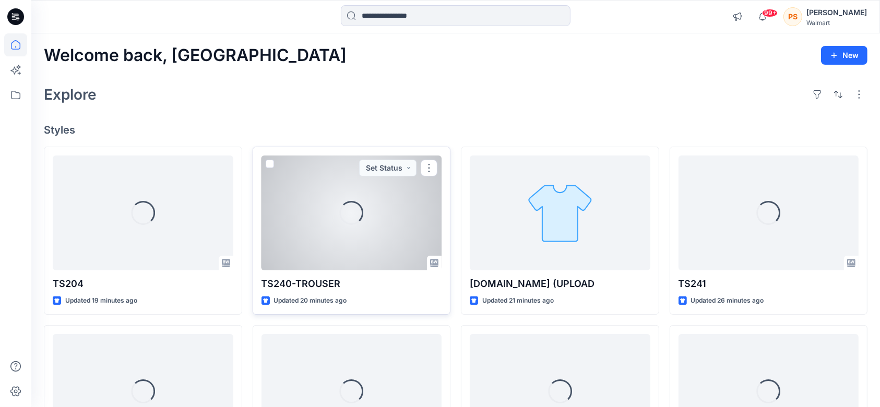
click at [342, 268] on div "Loading..." at bounding box center [351, 213] width 181 height 115
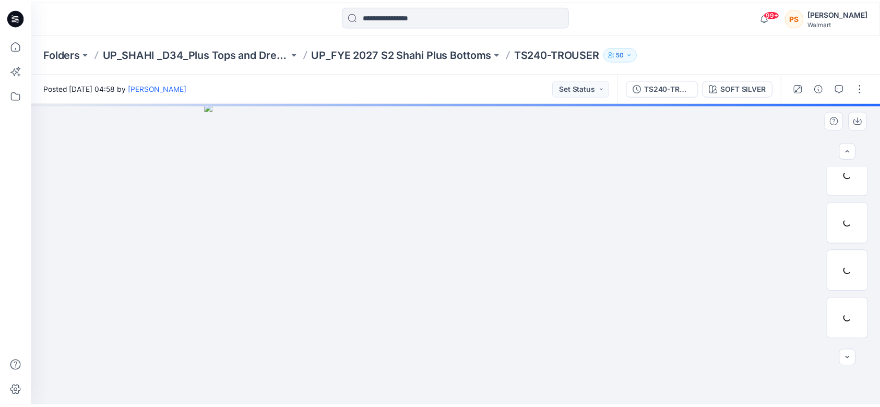
scroll to position [4, 0]
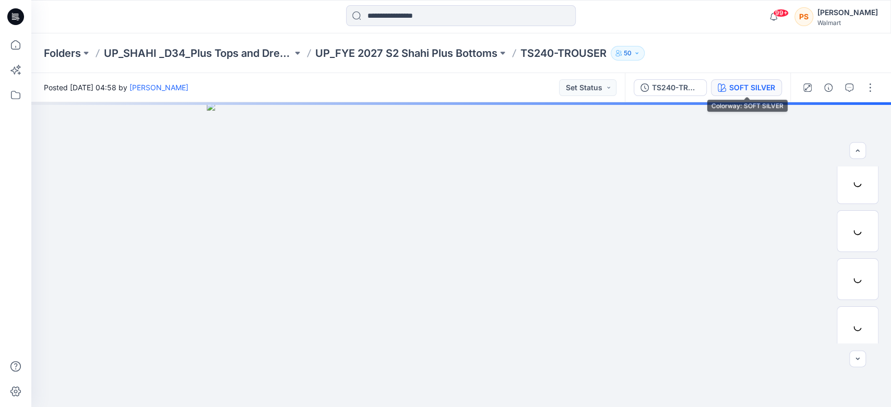
click at [764, 92] on div "SOFT SILVER" at bounding box center [752, 87] width 46 height 11
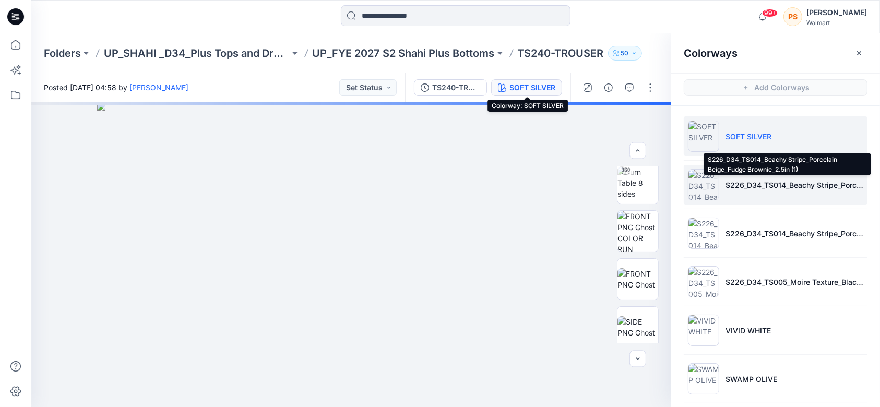
click at [763, 180] on p "S226_D34_TS014_Beachy Stripe_Porcelain Beige_Fudge Brownie_2.5in (1)" at bounding box center [794, 185] width 138 height 11
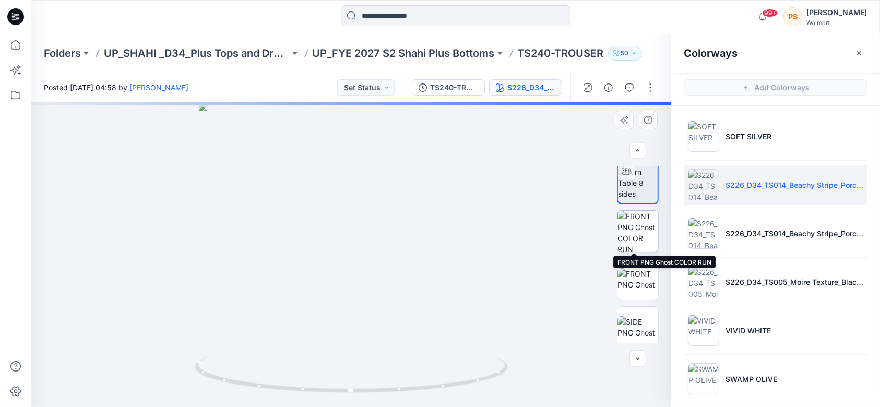
click at [645, 236] on img at bounding box center [637, 231] width 41 height 41
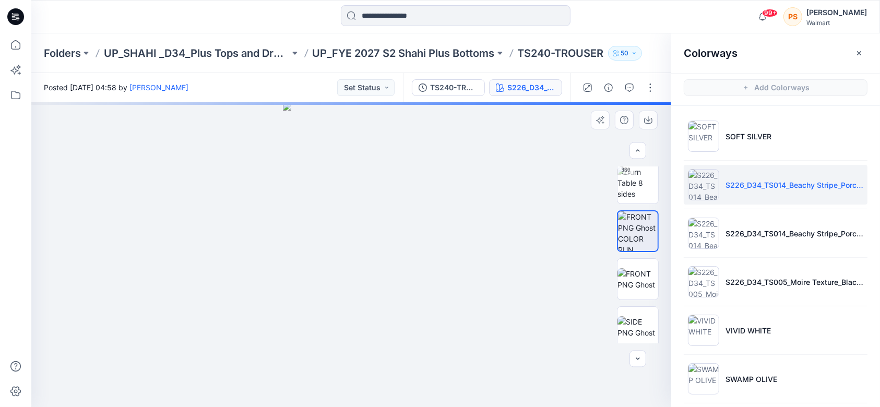
drag, startPoint x: 336, startPoint y: 182, endPoint x: 276, endPoint y: 127, distance: 80.9
click at [276, 128] on div at bounding box center [351, 254] width 640 height 305
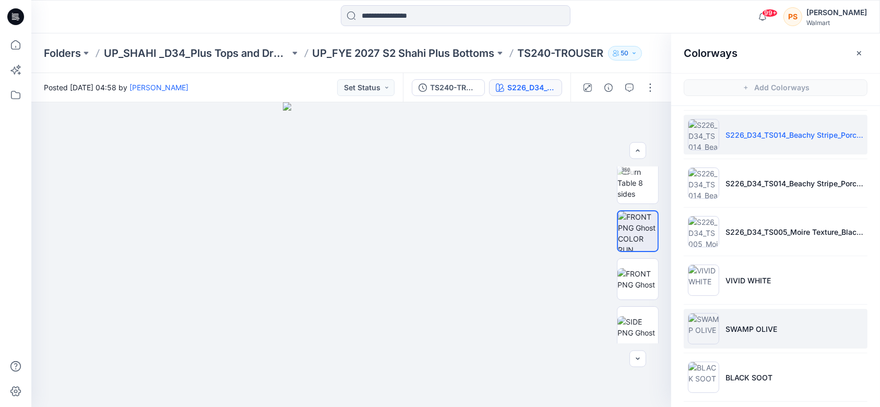
scroll to position [69, 0]
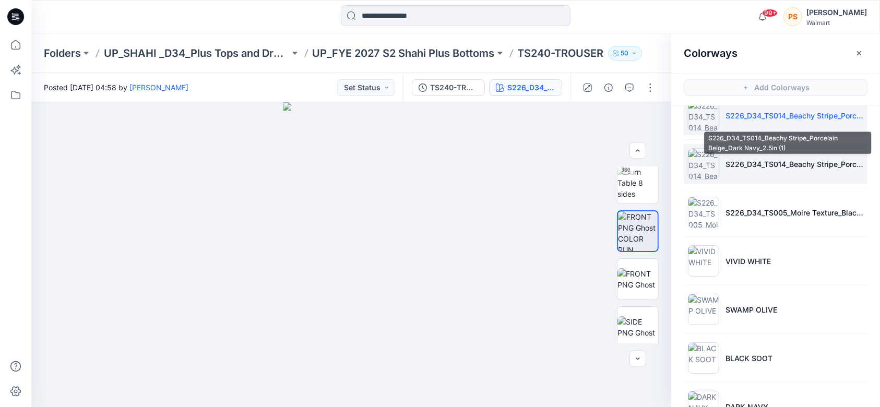
click at [800, 166] on p "S226_D34_TS014_Beachy Stripe_Porcelain Beige_Dark Navy_2.5in (1)" at bounding box center [794, 164] width 138 height 11
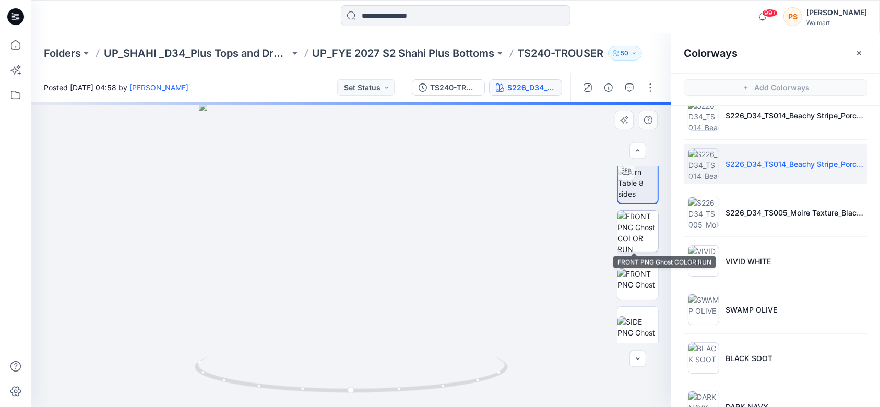
click at [635, 223] on img at bounding box center [637, 231] width 41 height 41
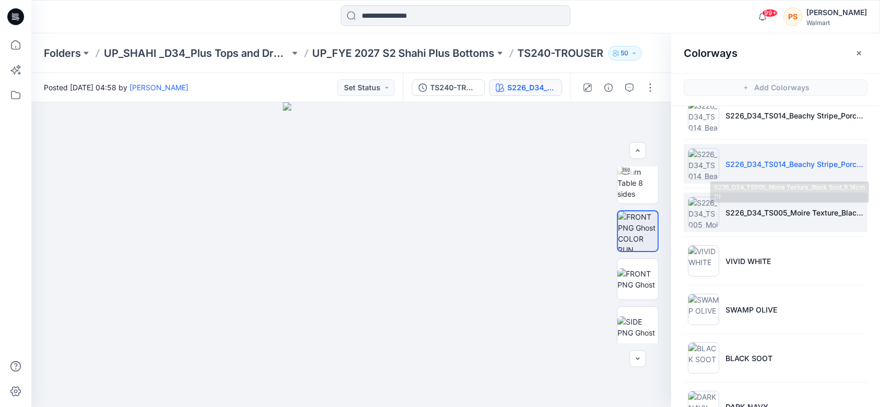
click at [803, 202] on li "S226_D34_TS005_Moire Texture_Black Soot_9.14cm (1)" at bounding box center [776, 213] width 184 height 40
click at [760, 217] on p "S226_D34_TS005_Moire Texture_Black Soot_9.14cm (1)" at bounding box center [794, 212] width 138 height 11
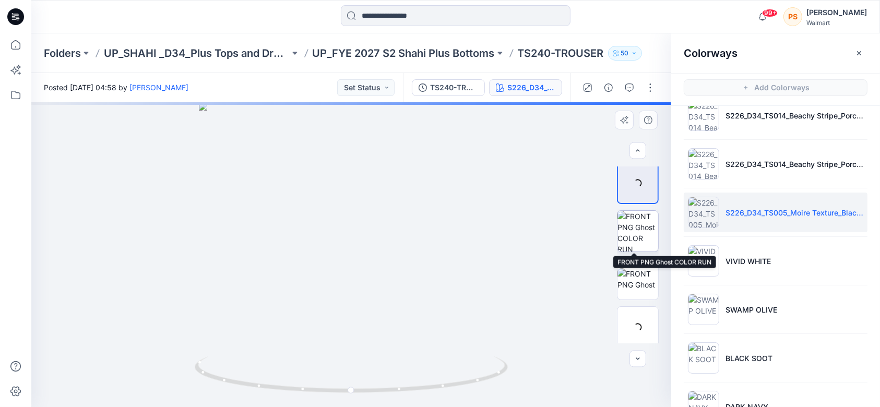
click at [638, 236] on img at bounding box center [637, 231] width 41 height 41
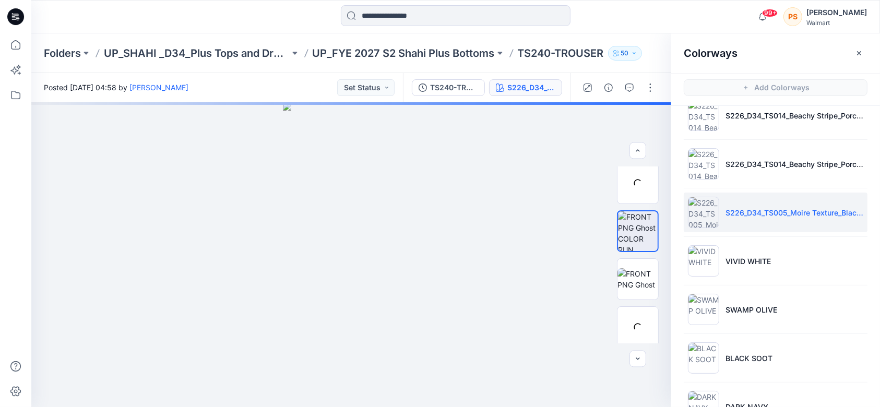
scroll to position [3, 0]
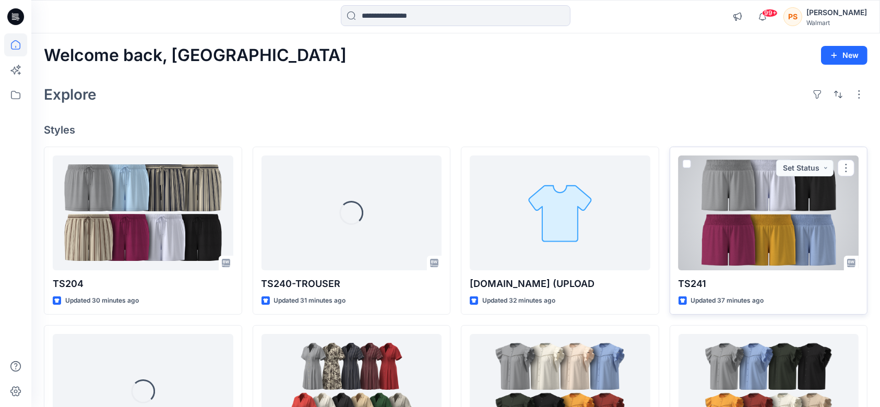
click at [725, 204] on div at bounding box center [768, 213] width 181 height 115
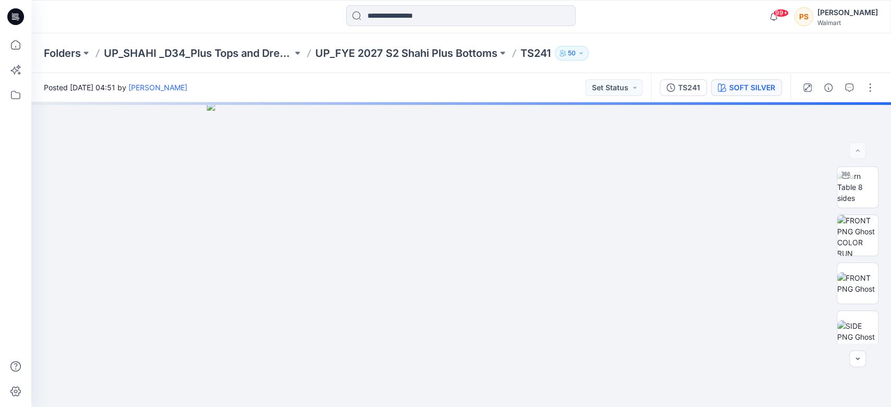
click at [755, 79] on button "SOFT SILVER" at bounding box center [746, 87] width 71 height 17
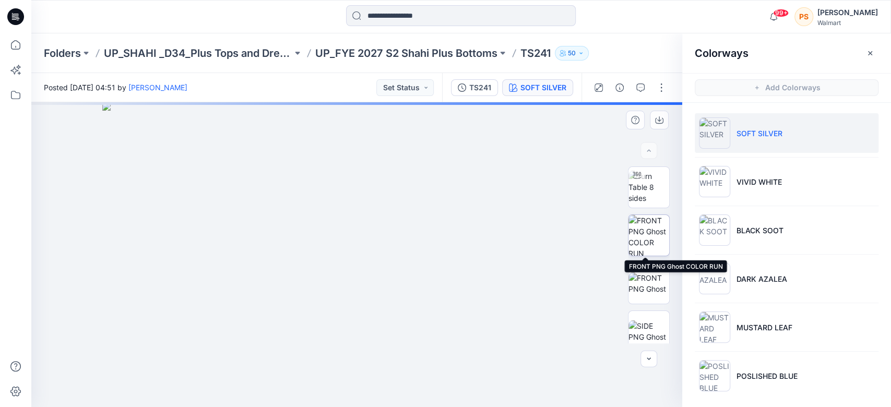
click at [645, 239] on img at bounding box center [648, 235] width 41 height 41
